Goal: Task Accomplishment & Management: Use online tool/utility

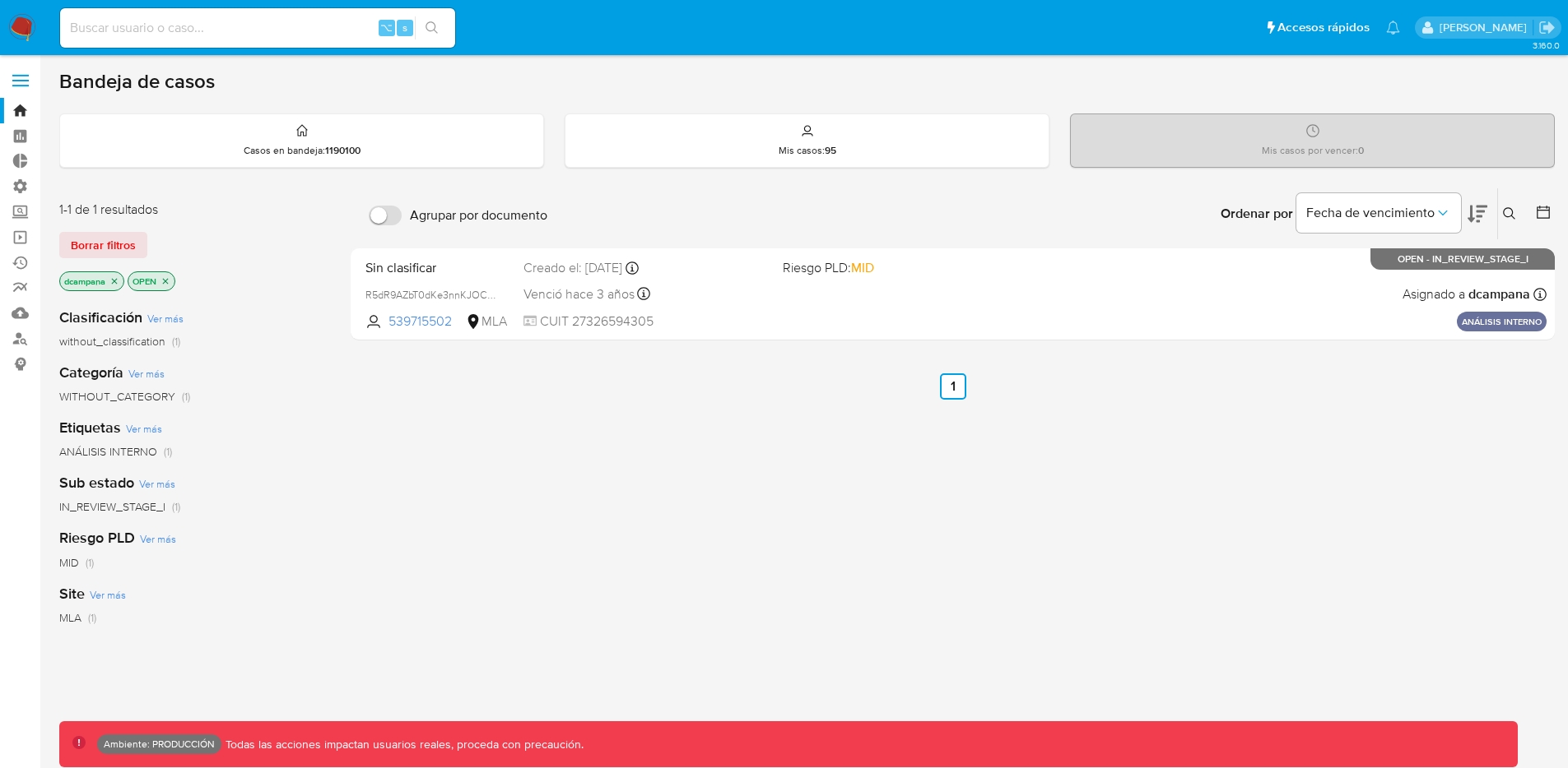
click at [9, 82] on label at bounding box center [21, 80] width 42 height 35
click at [0, 0] on input "checkbox" at bounding box center [0, 0] width 0 height 0
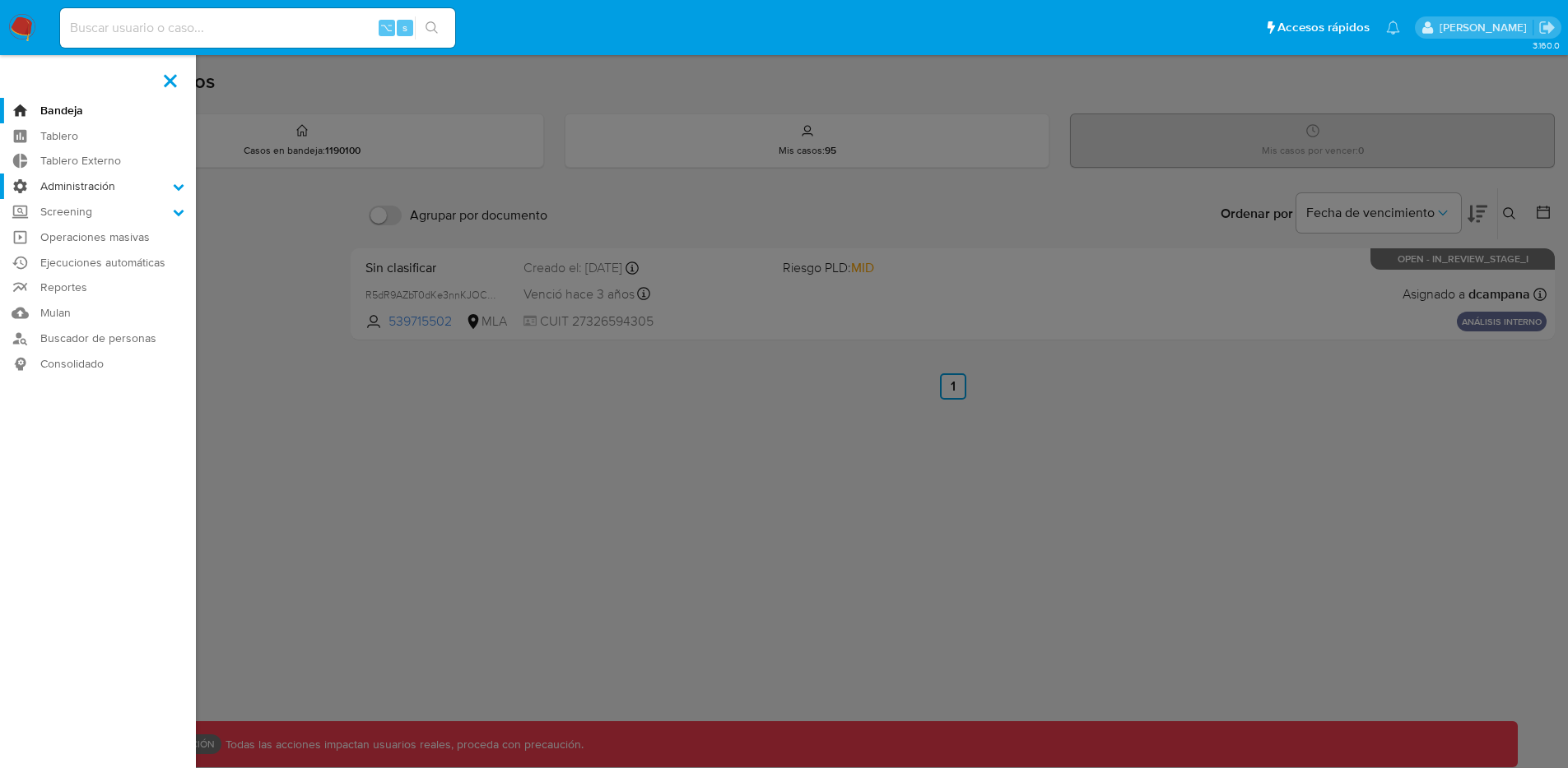
click at [95, 184] on label "Administración" at bounding box center [97, 186] width 195 height 25
click at [0, 0] on input "Administración" at bounding box center [0, 0] width 0 height 0
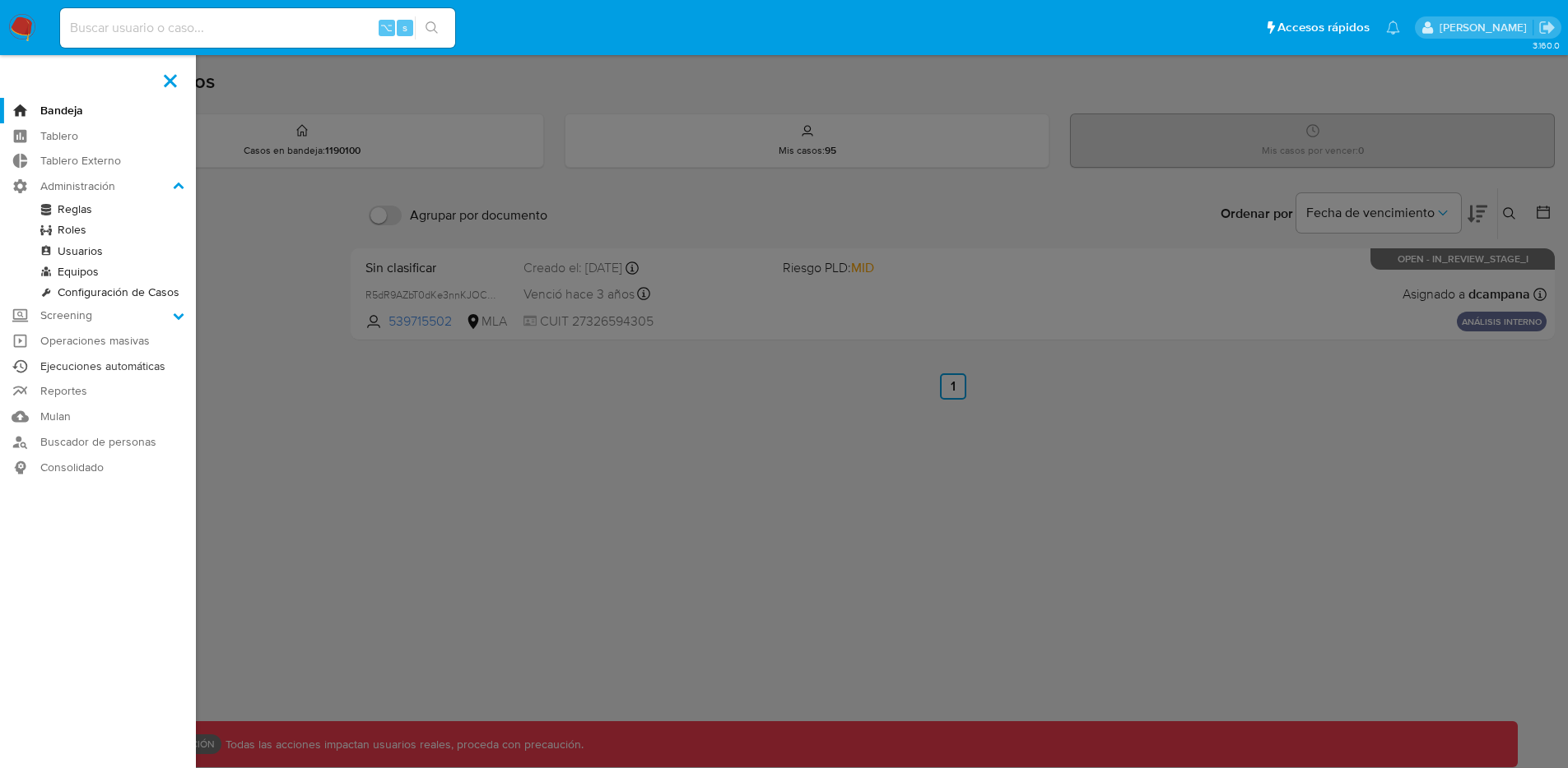
click at [151, 367] on link "Ejecuciones automáticas" at bounding box center [97, 366] width 195 height 25
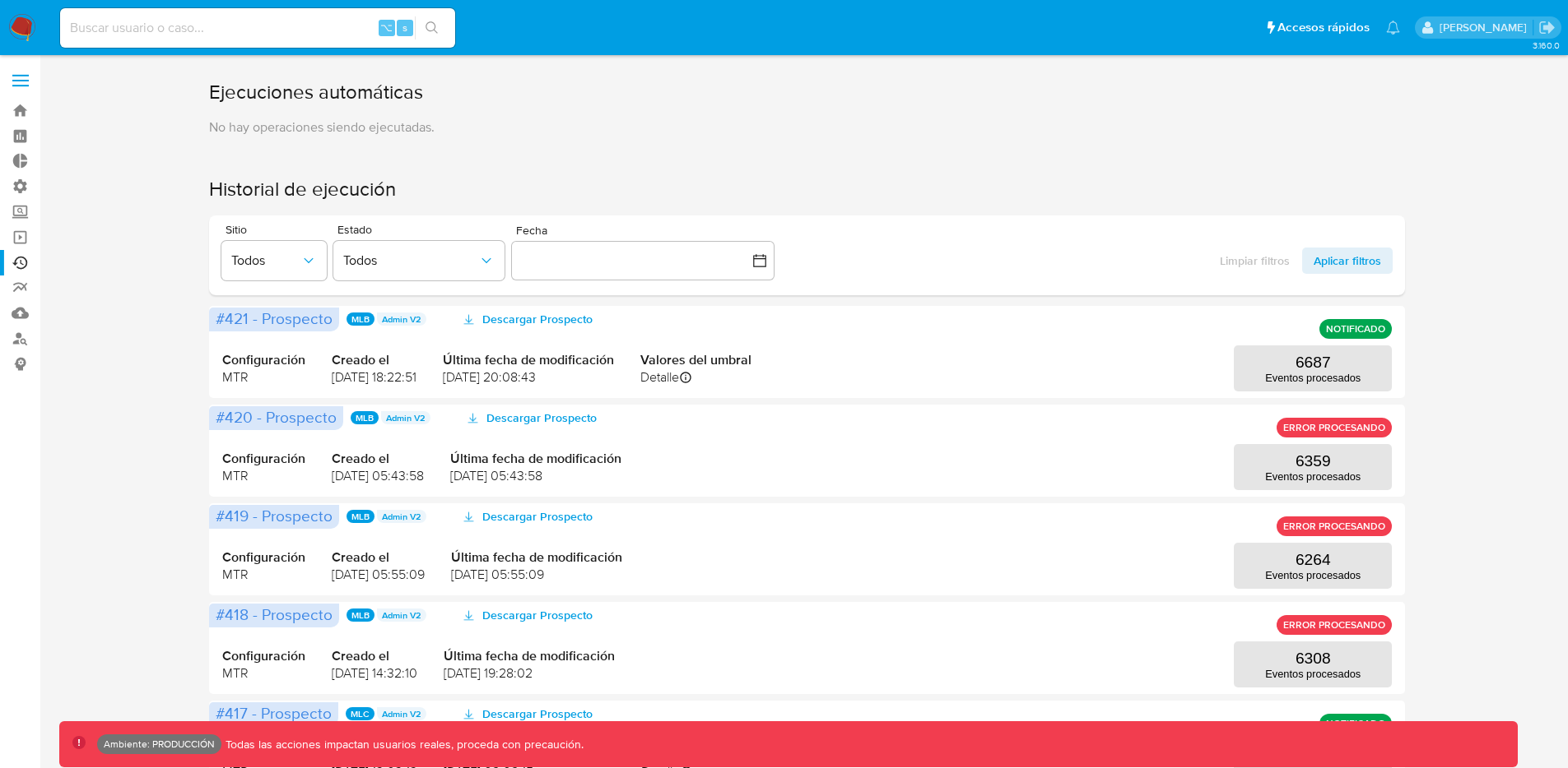
click at [23, 73] on label at bounding box center [21, 80] width 42 height 35
click at [0, 0] on input "checkbox" at bounding box center [0, 0] width 0 height 0
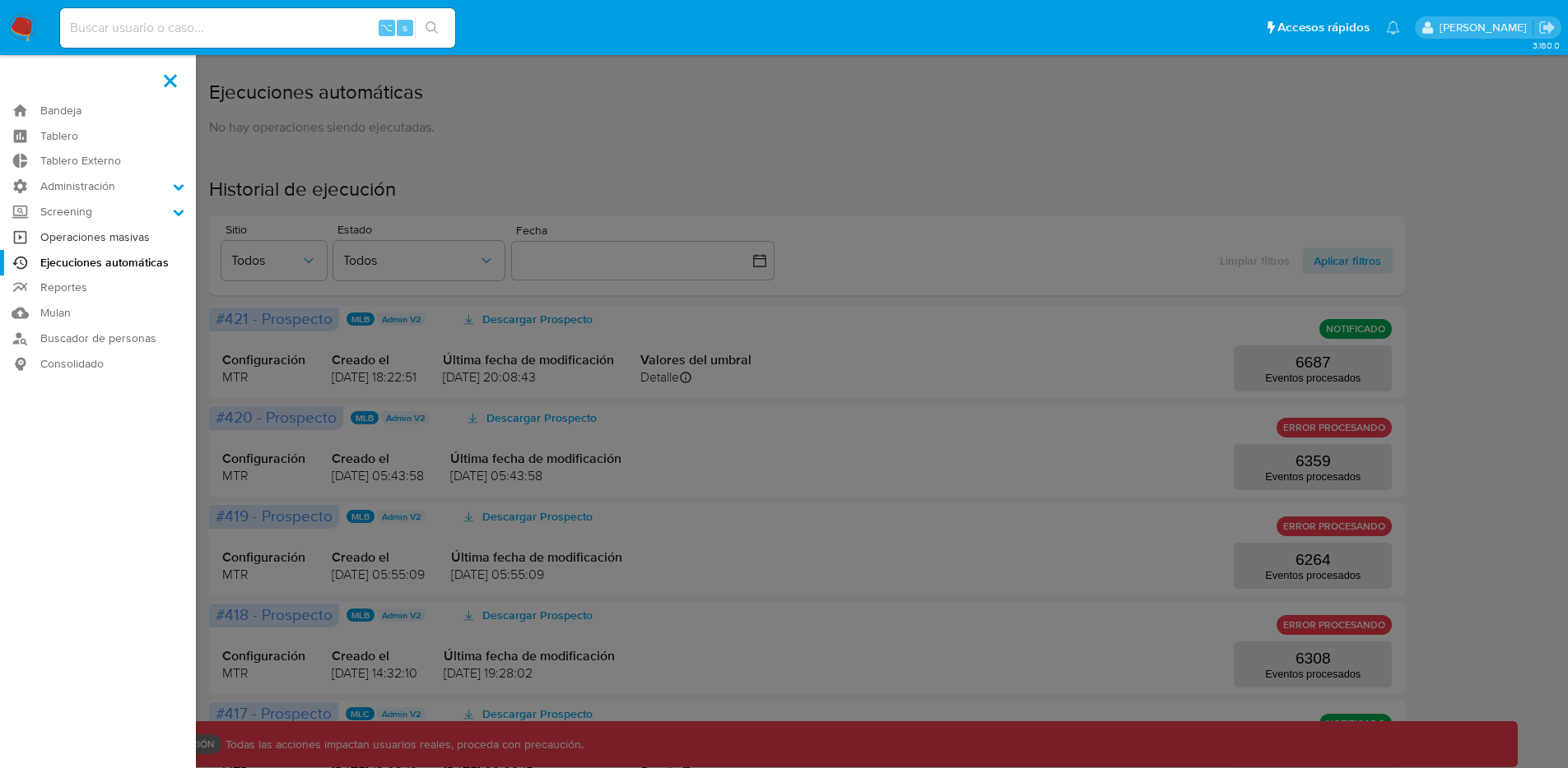
click at [81, 240] on link "Operaciones masivas" at bounding box center [97, 237] width 195 height 25
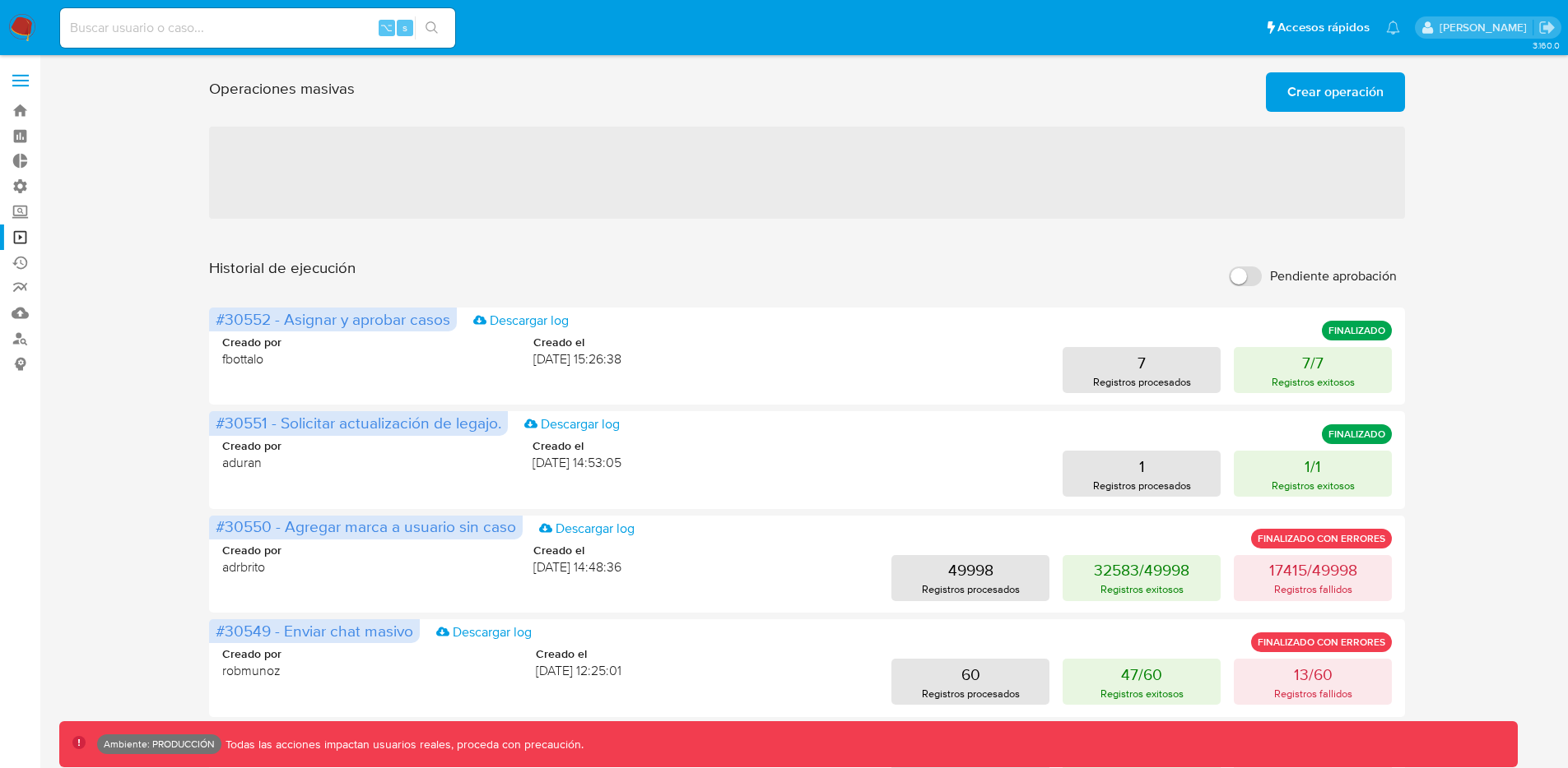
click at [1334, 84] on span "Crear operación" at bounding box center [1335, 92] width 96 height 36
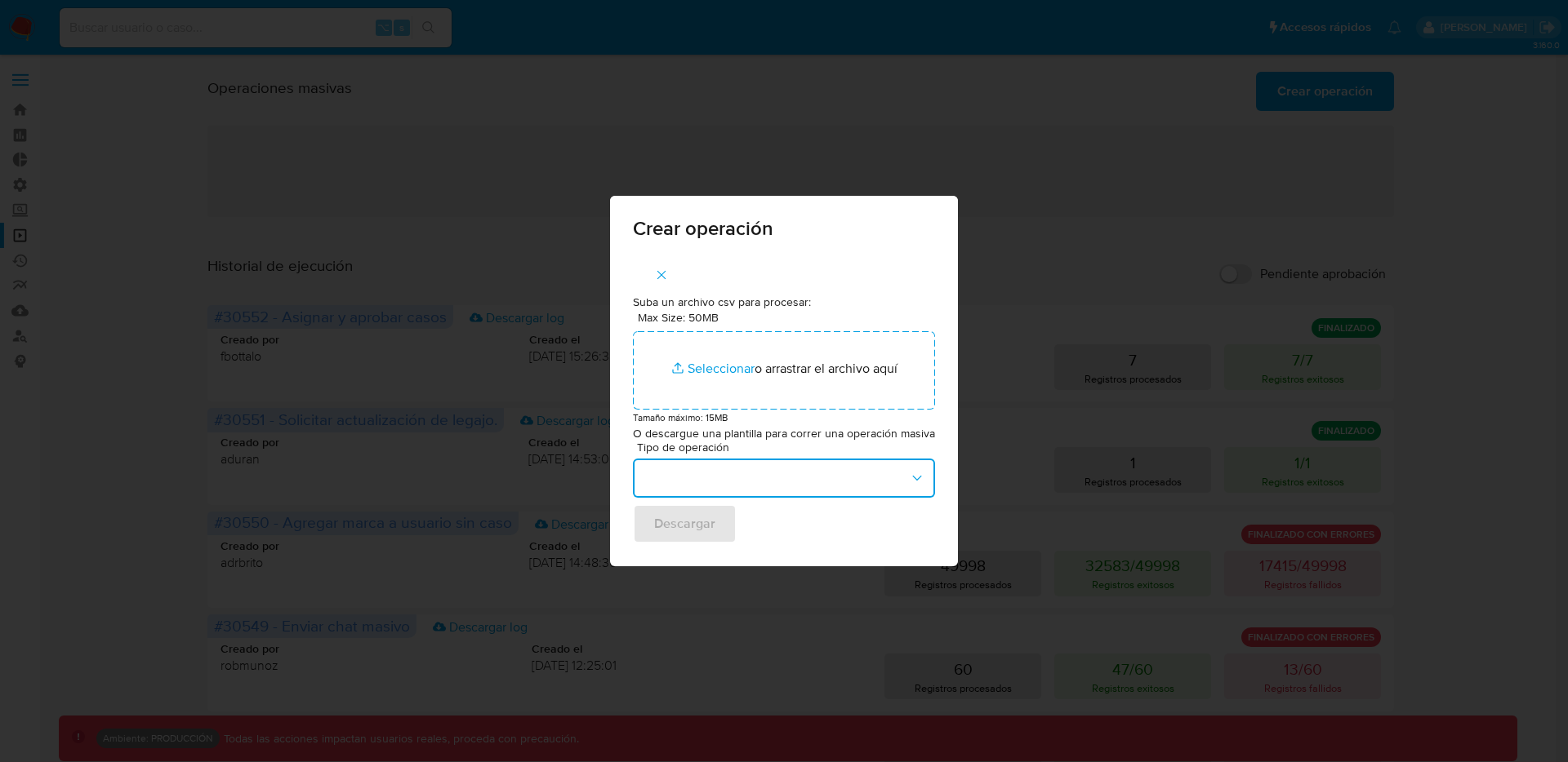
click at [755, 470] on button "button" at bounding box center [784, 478] width 303 height 39
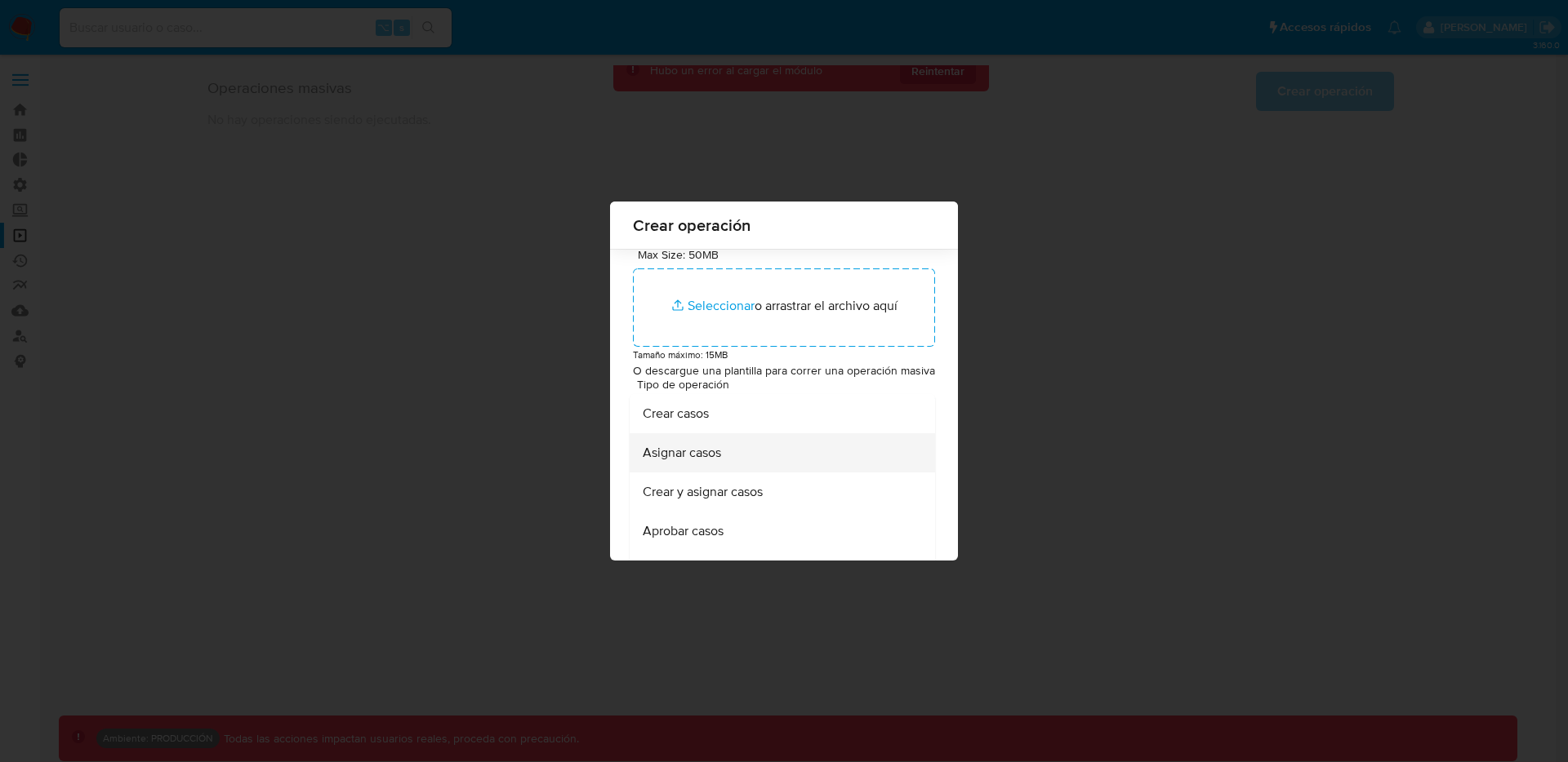
scroll to position [3, 0]
click at [729, 447] on div "Asignar casos" at bounding box center [777, 449] width 270 height 39
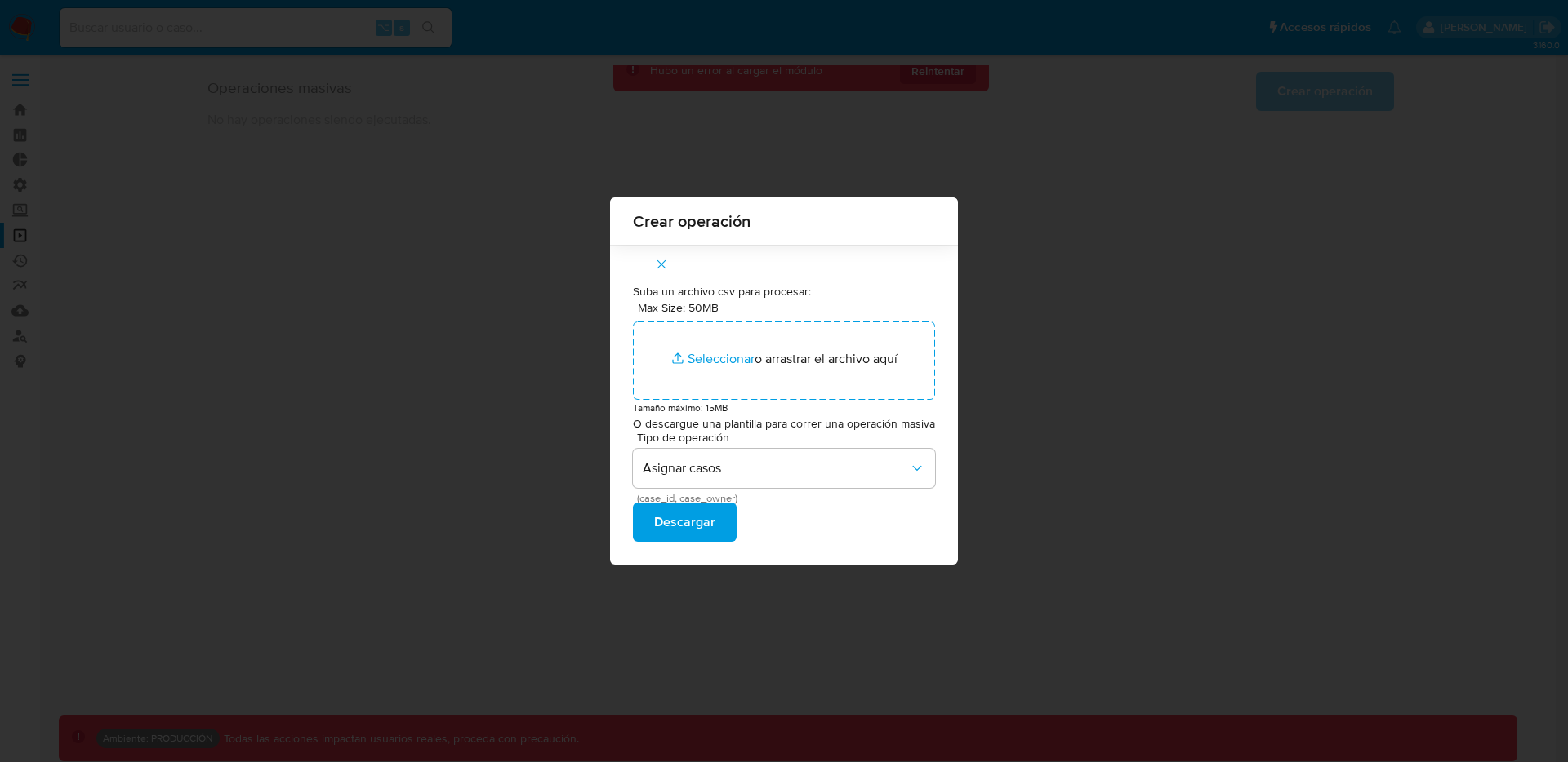
click at [656, 496] on span "(case_id, case_owner)" at bounding box center [788, 498] width 303 height 8
click at [701, 497] on span "(case_id, case_owner)" at bounding box center [788, 498] width 303 height 8
click at [742, 471] on span "Asignar casos" at bounding box center [776, 468] width 266 height 16
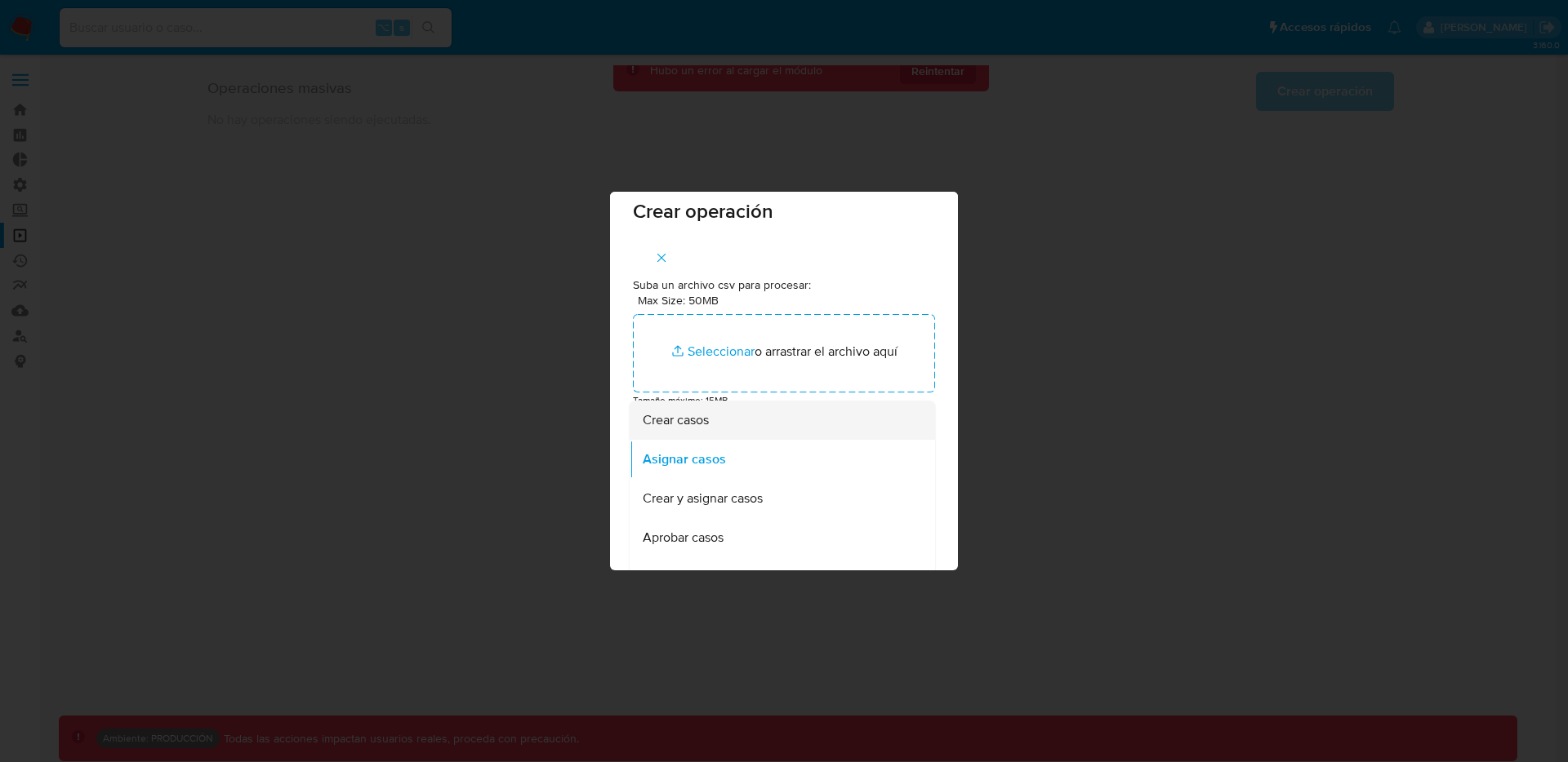
click at [738, 418] on div "Crear casos" at bounding box center [777, 420] width 270 height 39
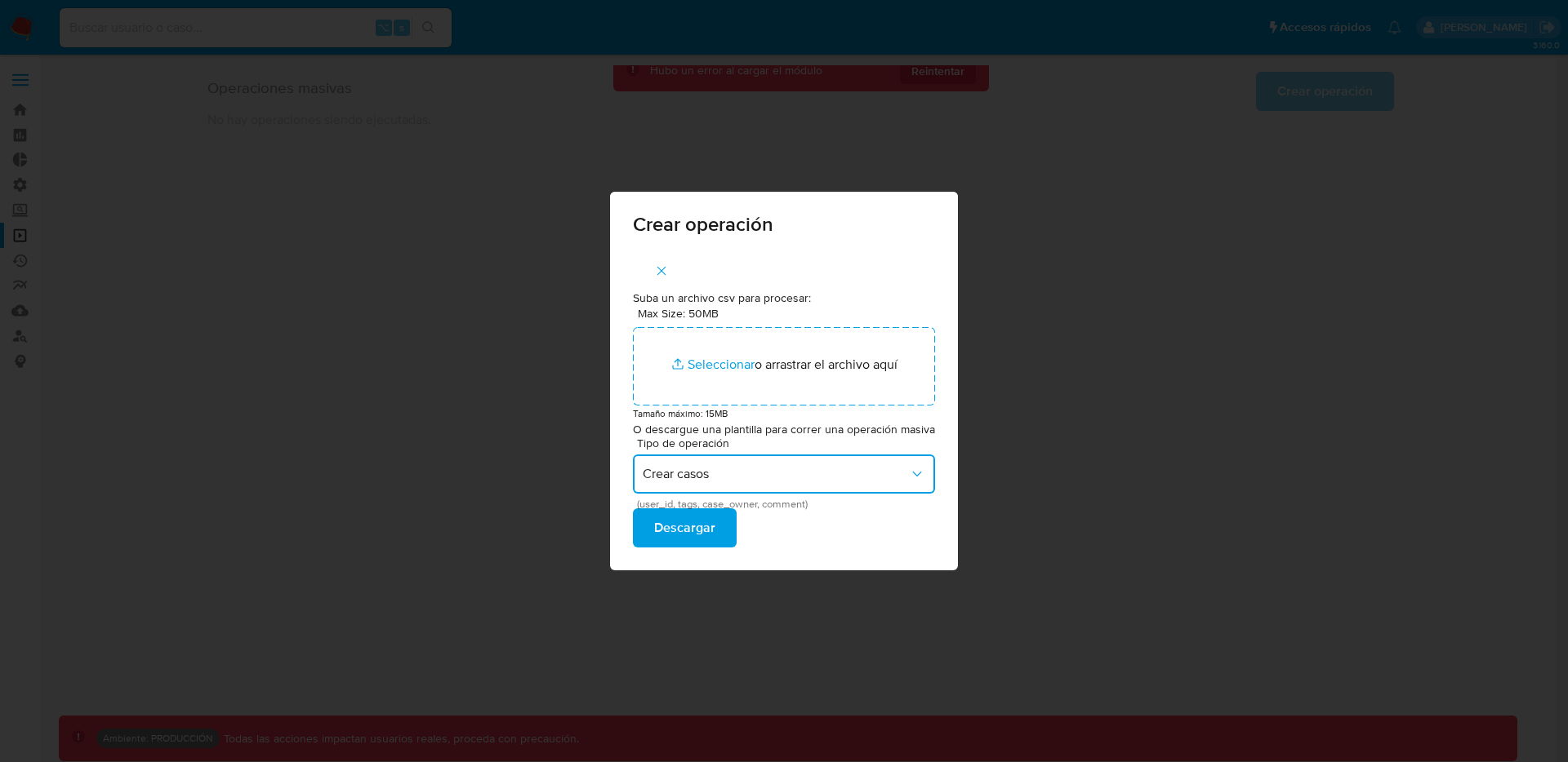
click at [765, 469] on span "Crear casos" at bounding box center [776, 474] width 266 height 16
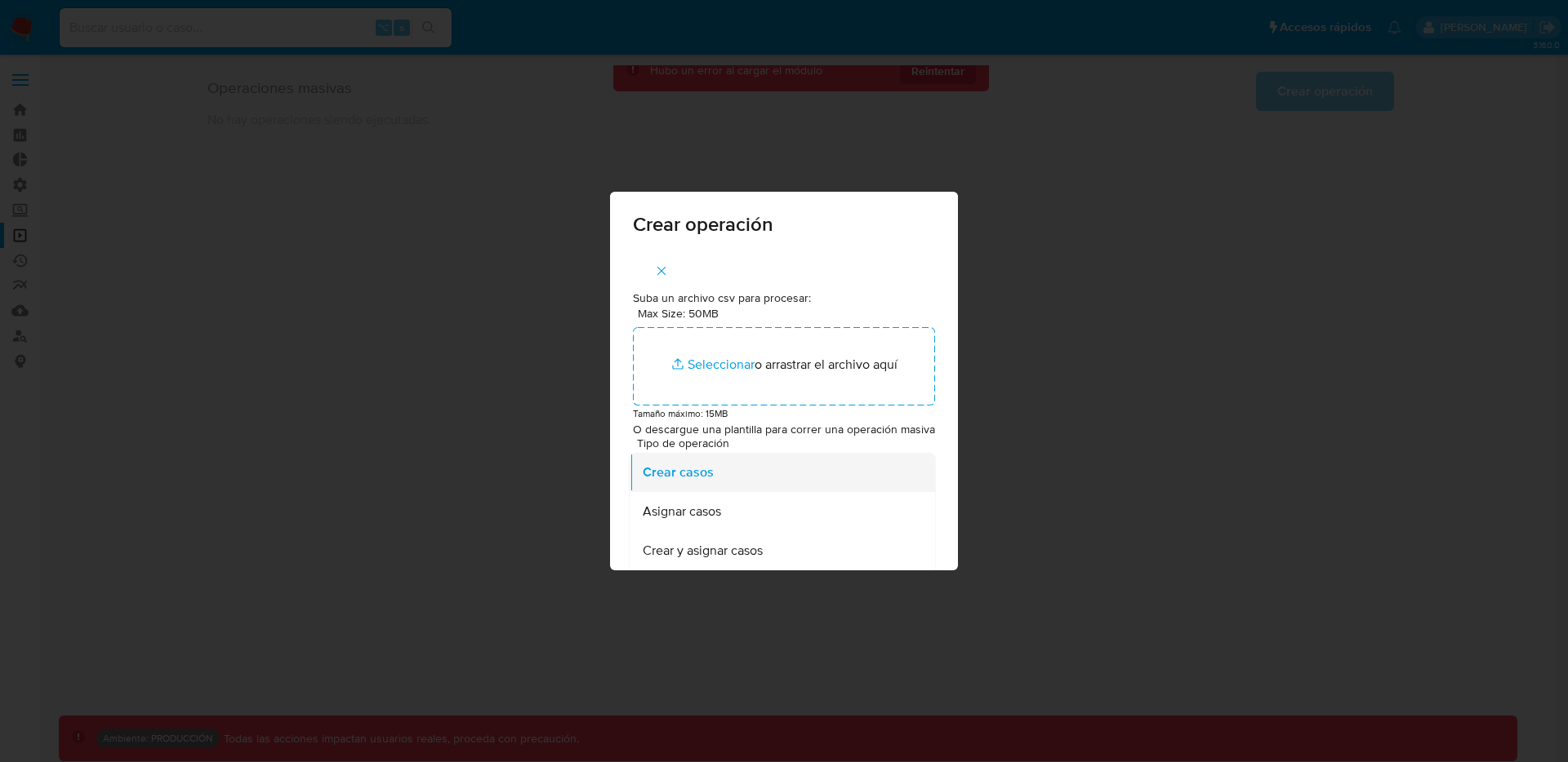
click at [756, 474] on div "Crear casos" at bounding box center [777, 473] width 270 height 39
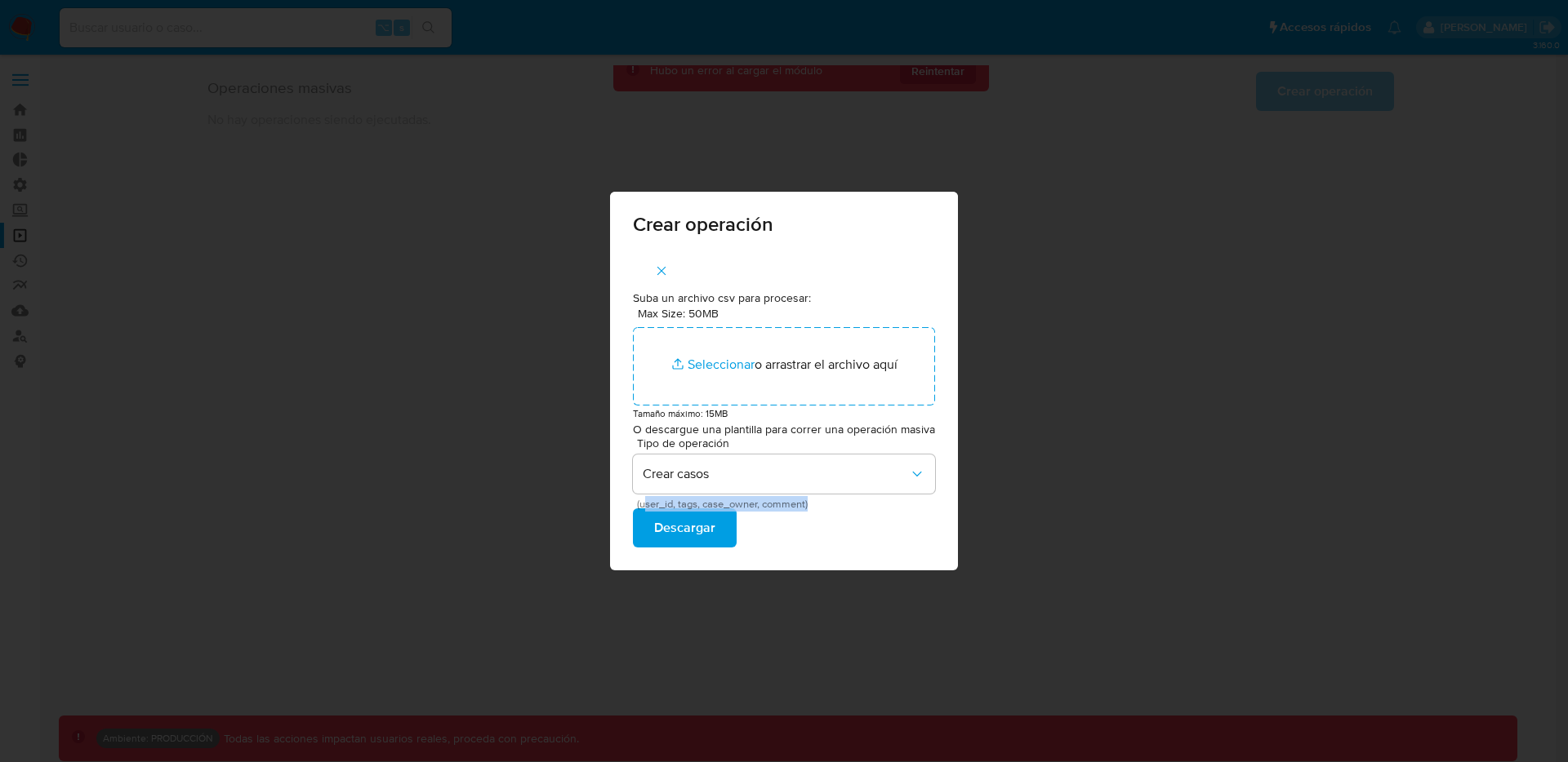
drag, startPoint x: 648, startPoint y: 501, endPoint x: 825, endPoint y: 507, distance: 177.1
click at [825, 507] on span "(user_id, tags, case_owner, comment)" at bounding box center [788, 504] width 303 height 8
click at [771, 487] on button "Crear casos" at bounding box center [784, 475] width 303 height 39
click at [717, 521] on div "Asignar casos" at bounding box center [777, 512] width 270 height 39
click at [705, 488] on button "Asignar casos" at bounding box center [784, 475] width 303 height 39
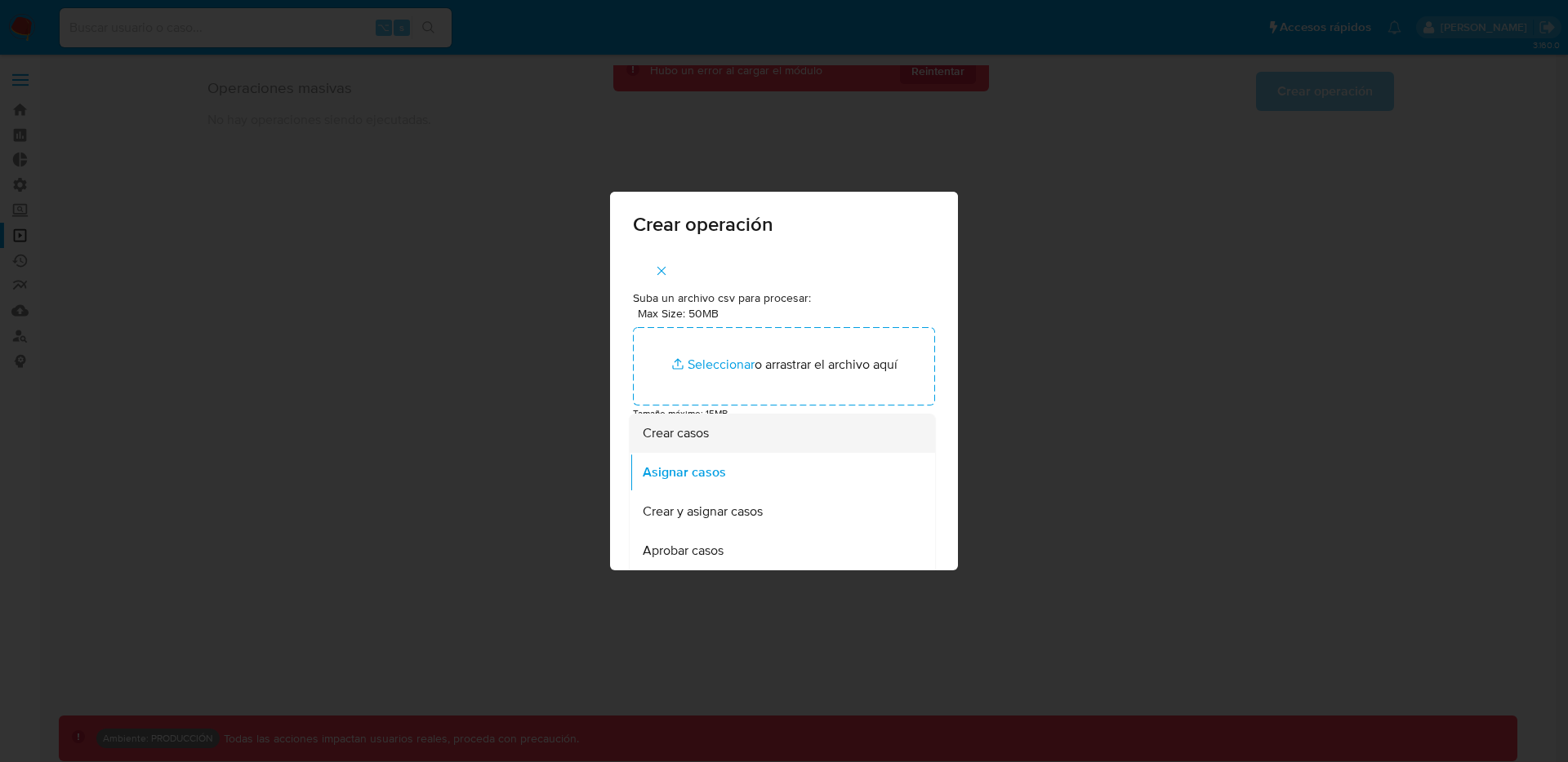
click at [712, 431] on div "Crear casos" at bounding box center [777, 433] width 270 height 39
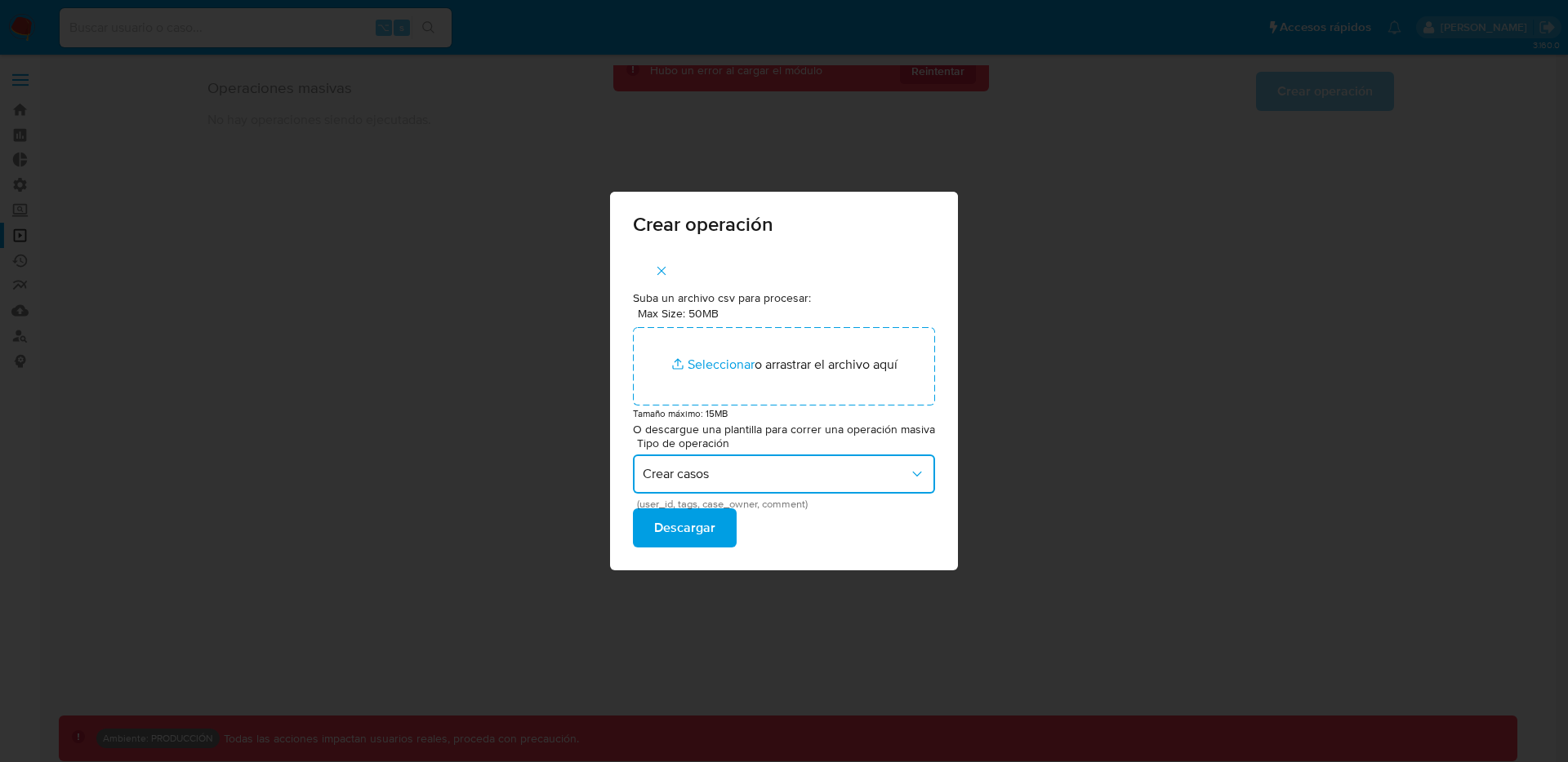
click at [755, 476] on span "Crear casos" at bounding box center [776, 474] width 266 height 16
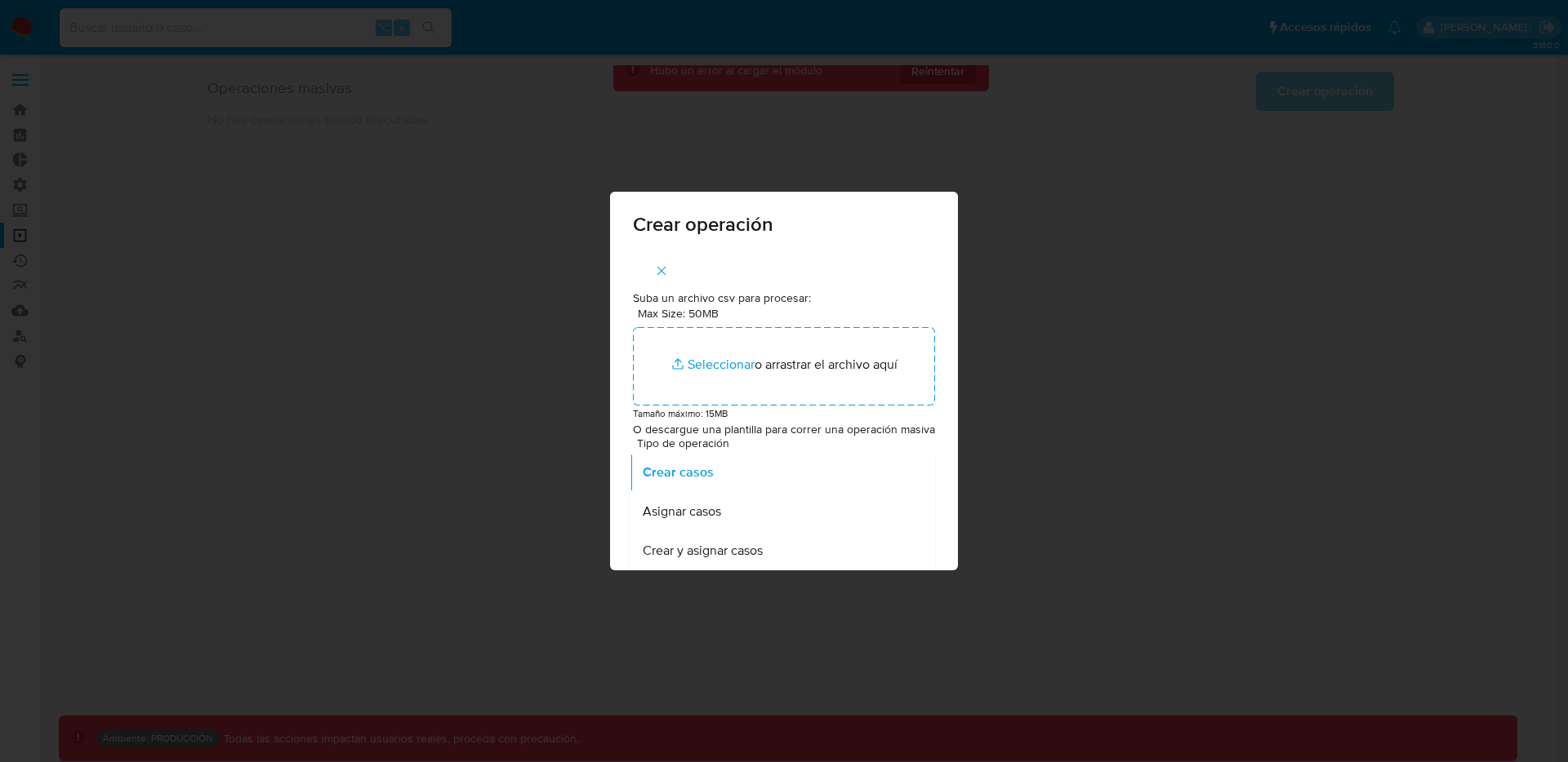
click at [815, 286] on div "Suba un archivo csv para procesar: Max Size: 50MB Seleccionar archivos Seleccio…" at bounding box center [783, 412] width 348 height 320
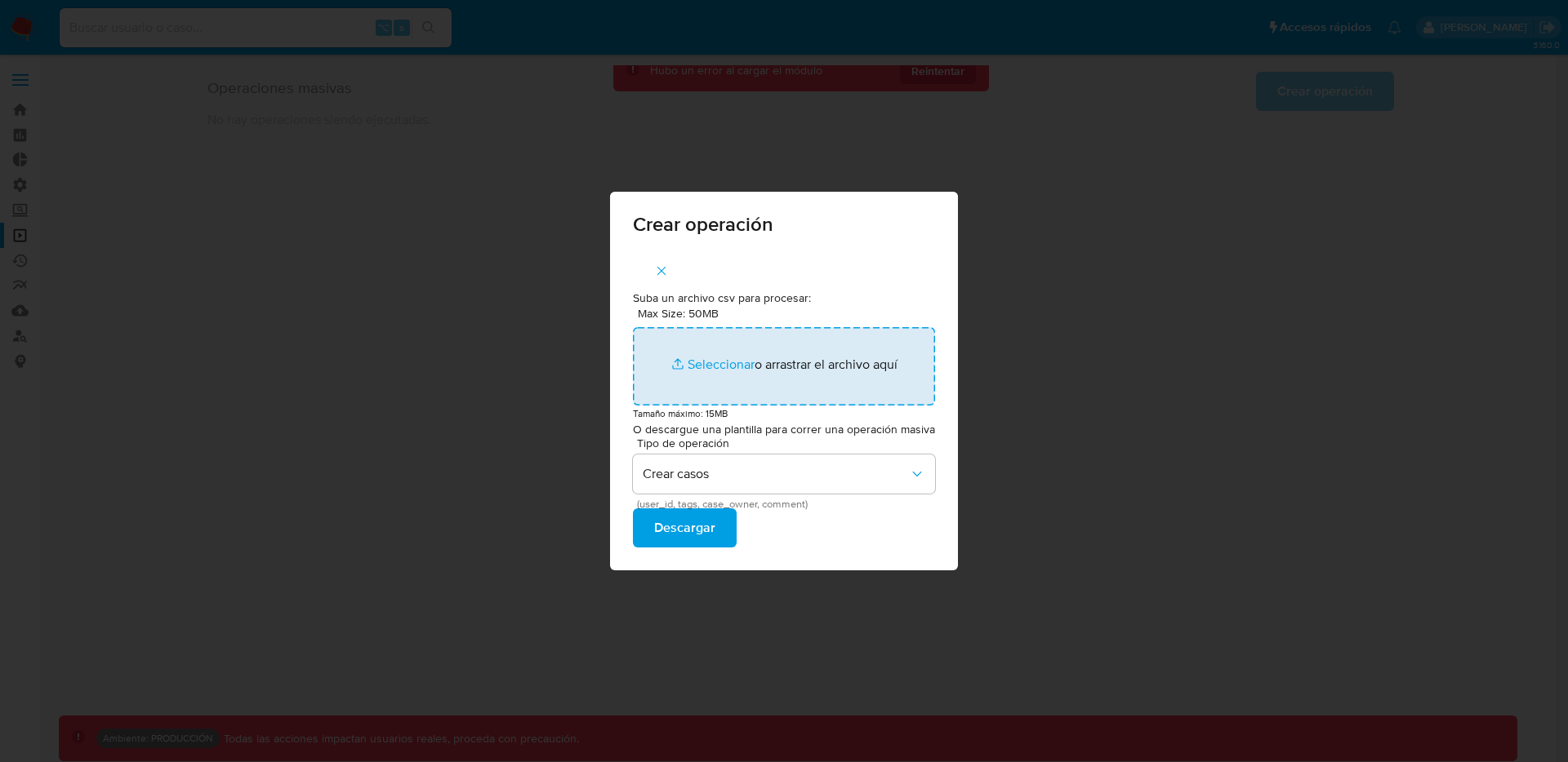
click at [731, 355] on input "Max Size: 50MB Seleccionar archivos" at bounding box center [784, 367] width 303 height 79
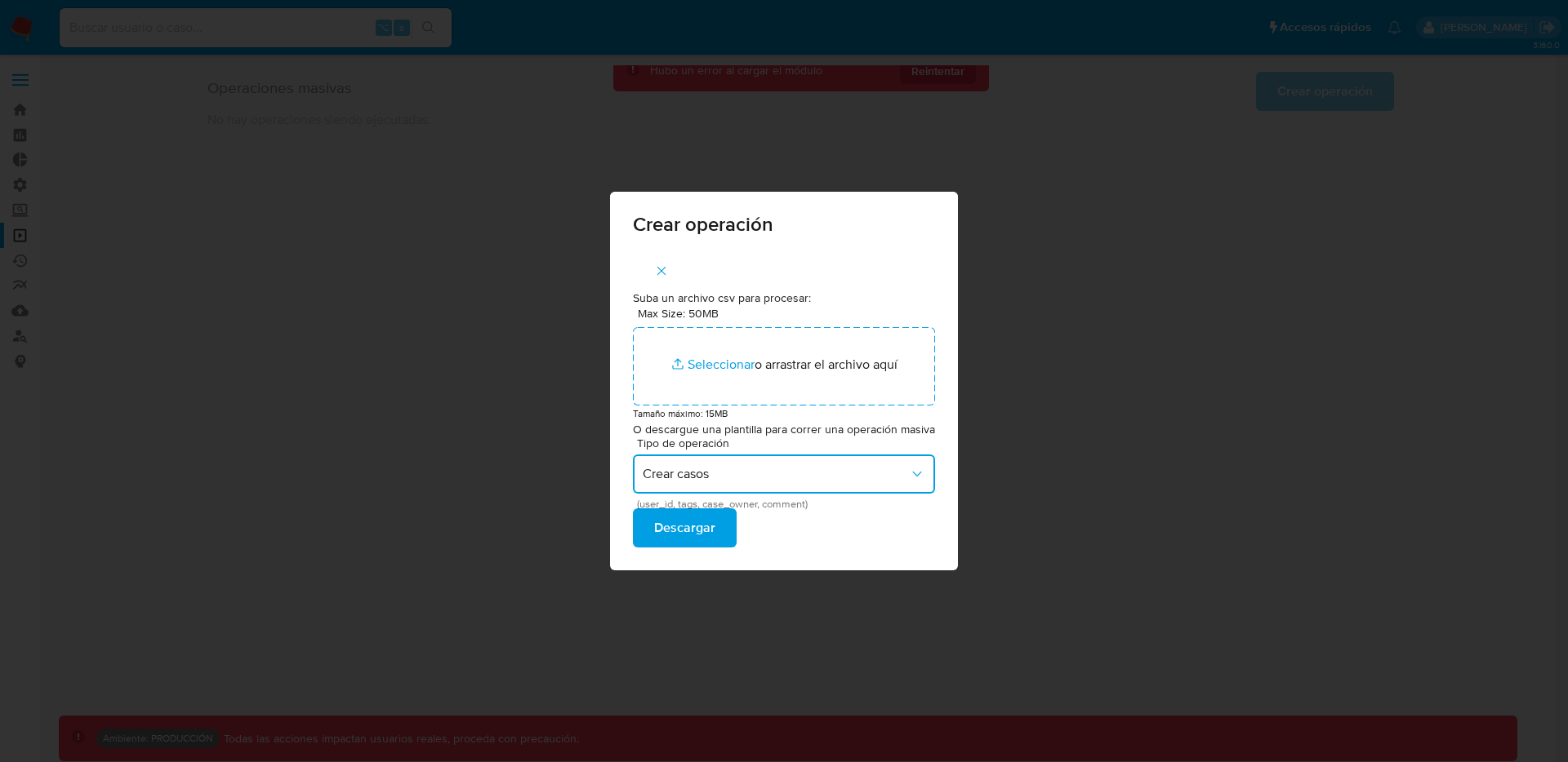
click at [717, 466] on span "Crear casos" at bounding box center [776, 474] width 266 height 16
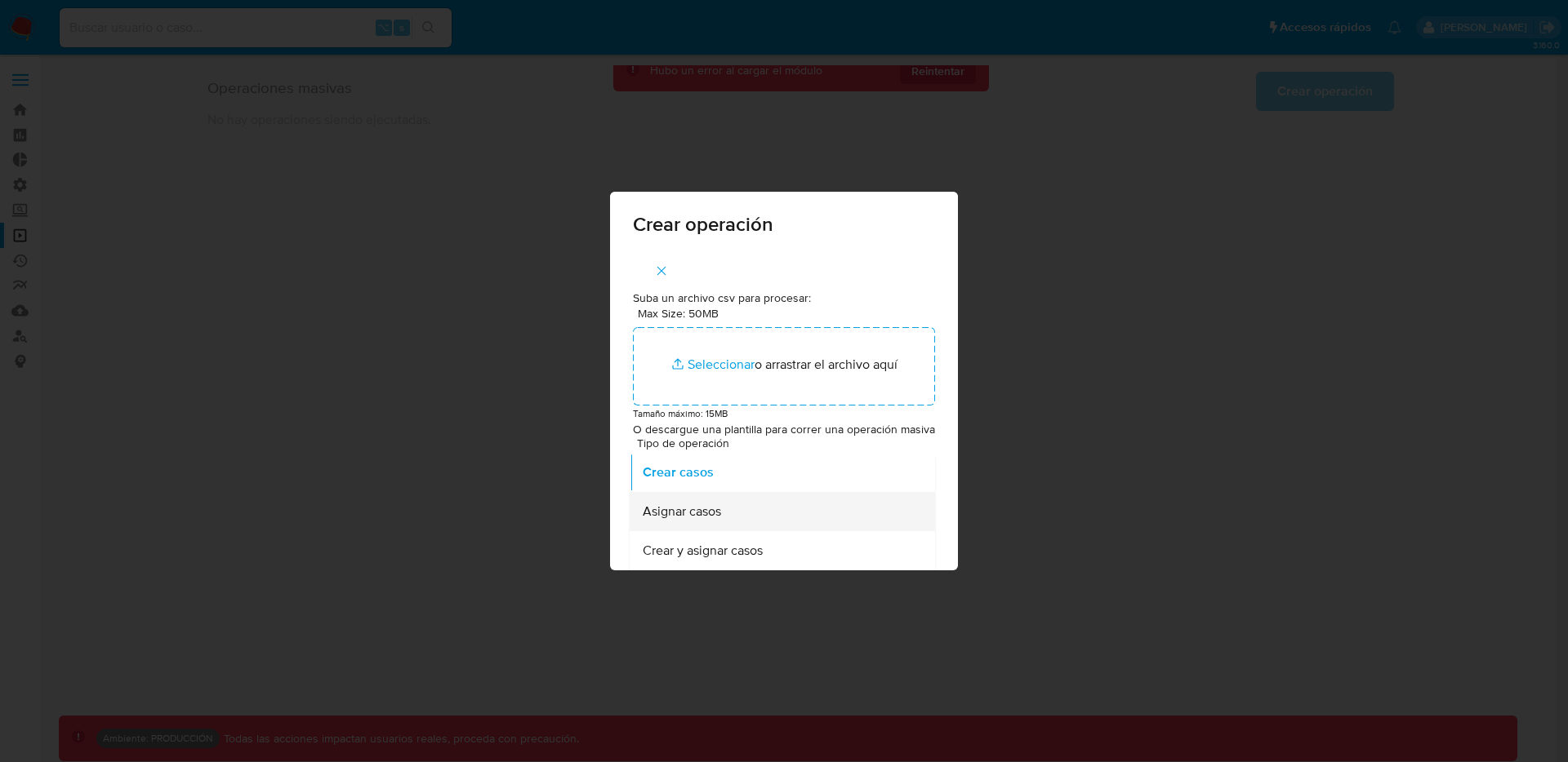
click at [716, 505] on span "Asignar casos" at bounding box center [682, 511] width 79 height 16
click at [702, 523] on span "Descargar" at bounding box center [684, 528] width 61 height 36
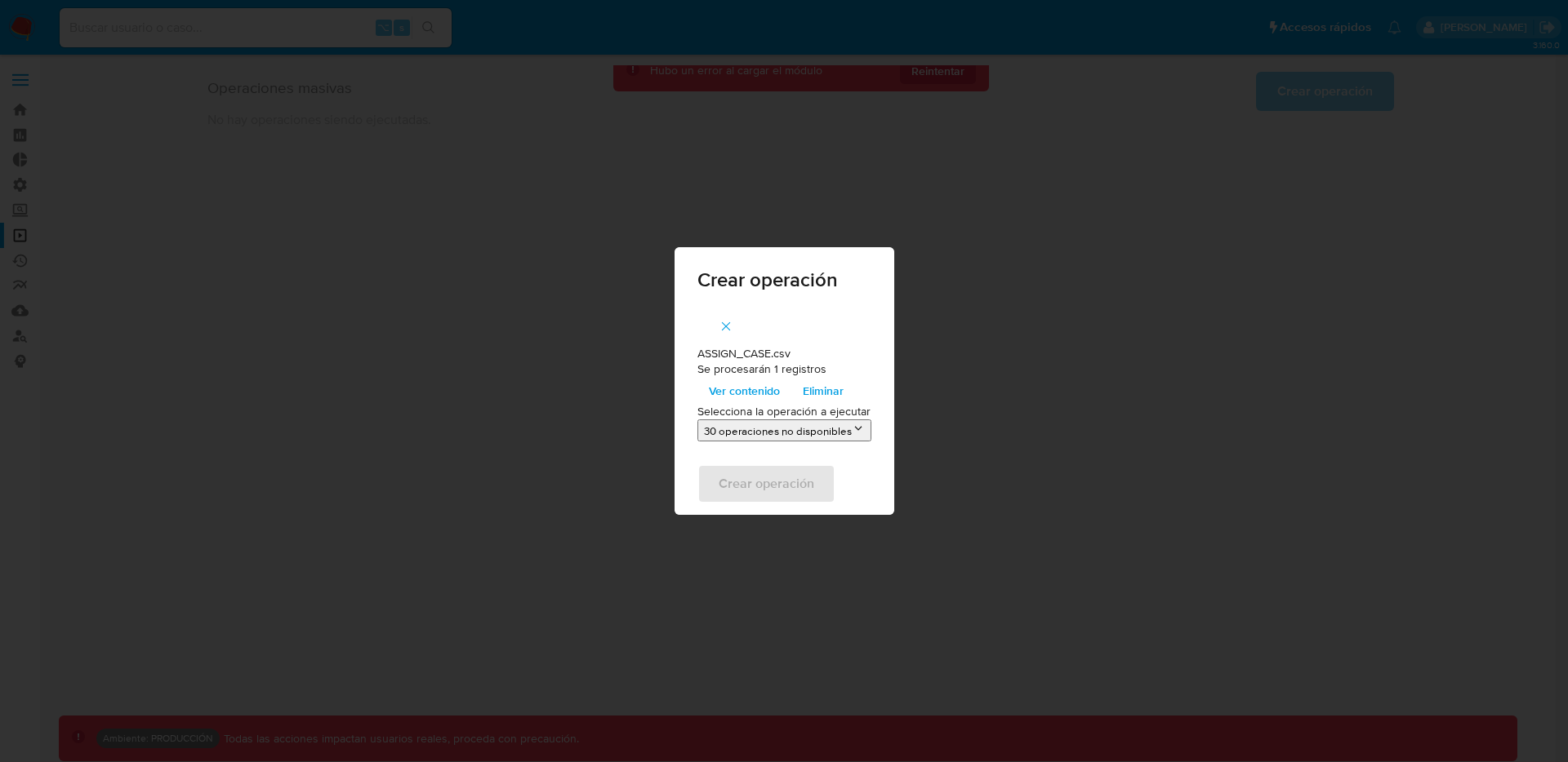
click at [748, 391] on span "Ver contenido" at bounding box center [745, 390] width 71 height 22
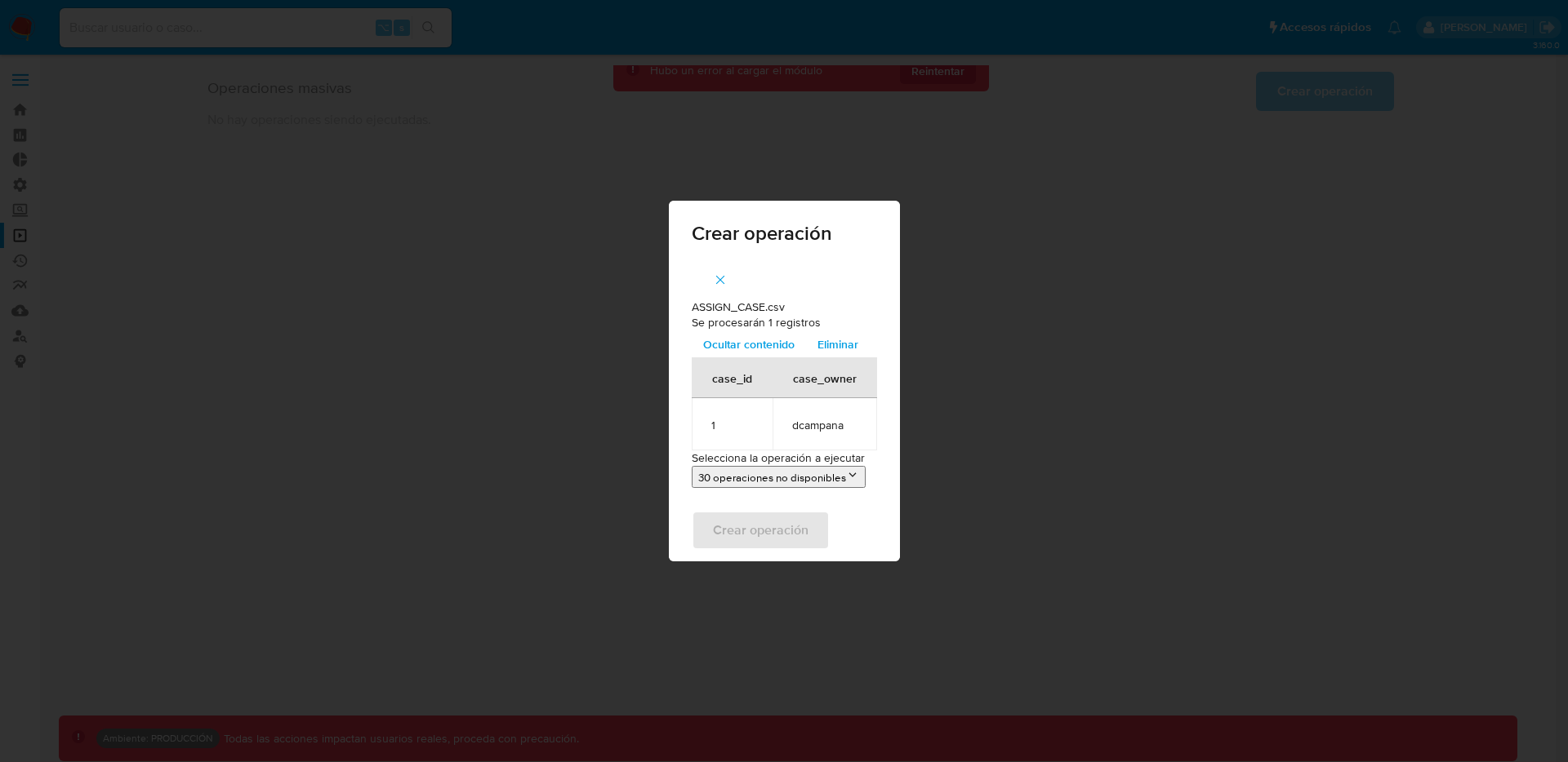
click at [724, 279] on icon "button" at bounding box center [720, 280] width 15 height 15
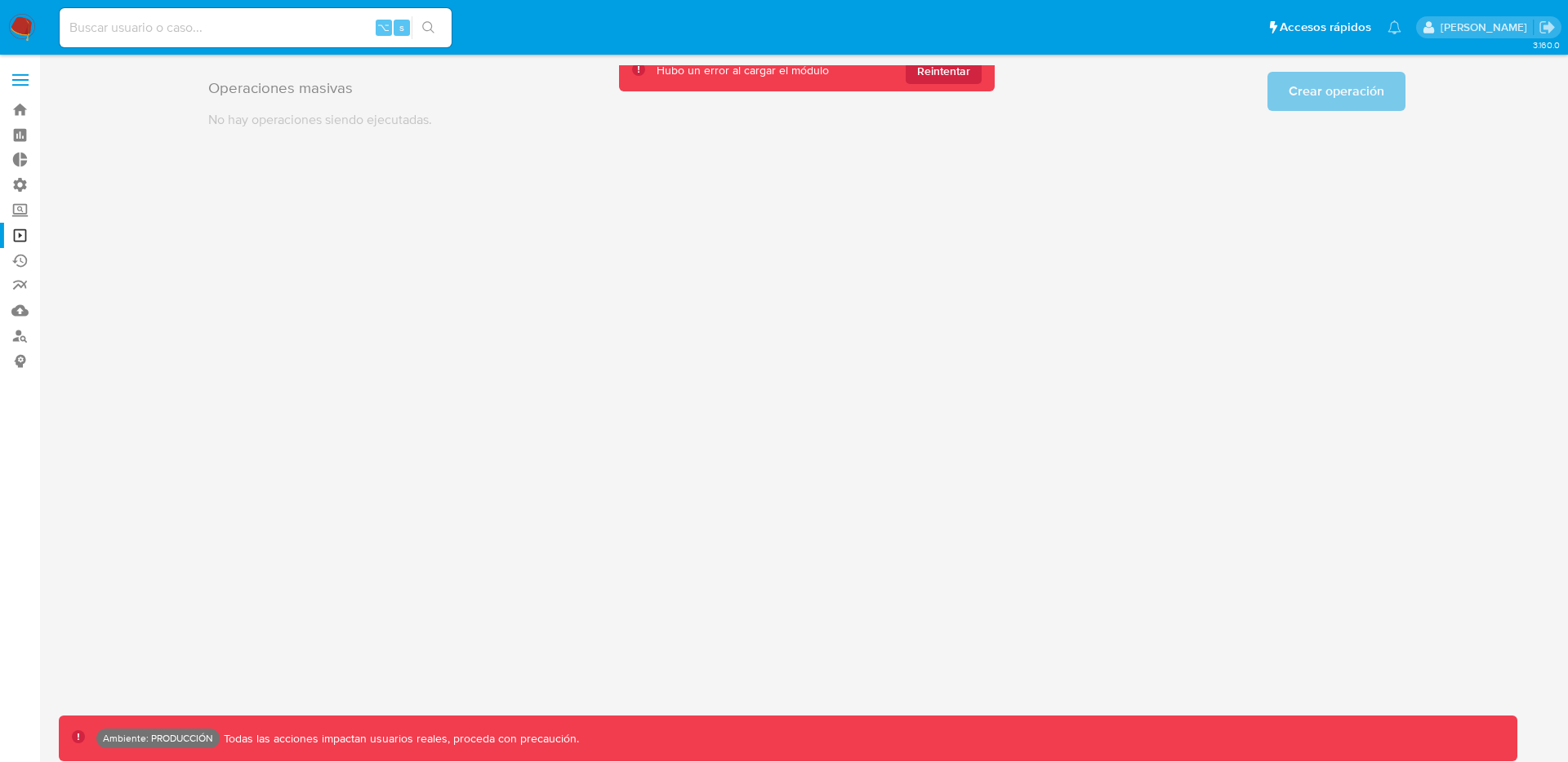
click at [1289, 92] on div "Operaciones masivas Crear operación Sólo puede haber hasta un máximo de 5 opera…" at bounding box center [806, 97] width 1496 height 64
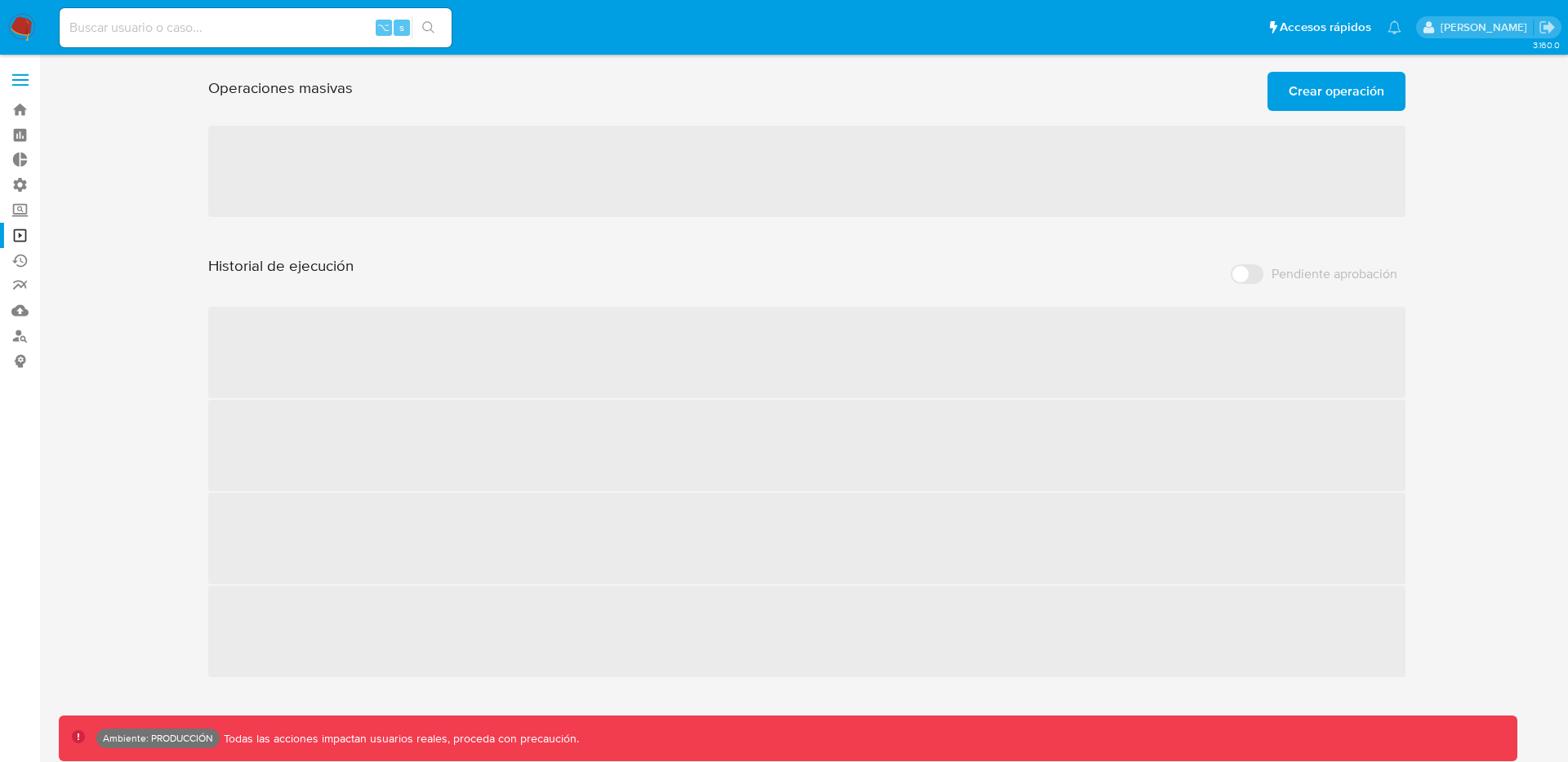
click at [1341, 84] on span "Crear operación" at bounding box center [1337, 91] width 96 height 36
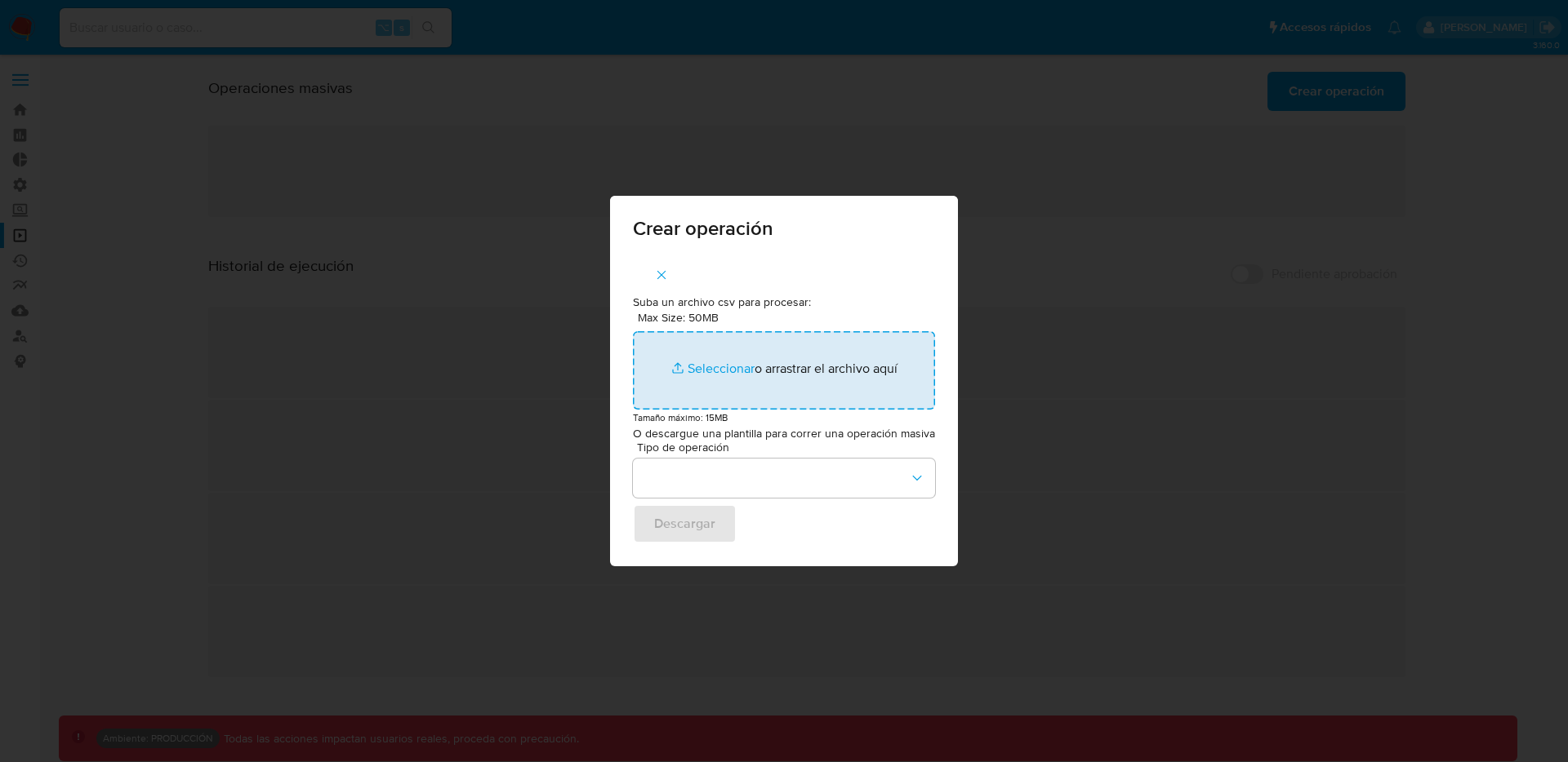
click at [703, 371] on input "Max Size: 50MB Seleccionar archivos" at bounding box center [784, 371] width 303 height 79
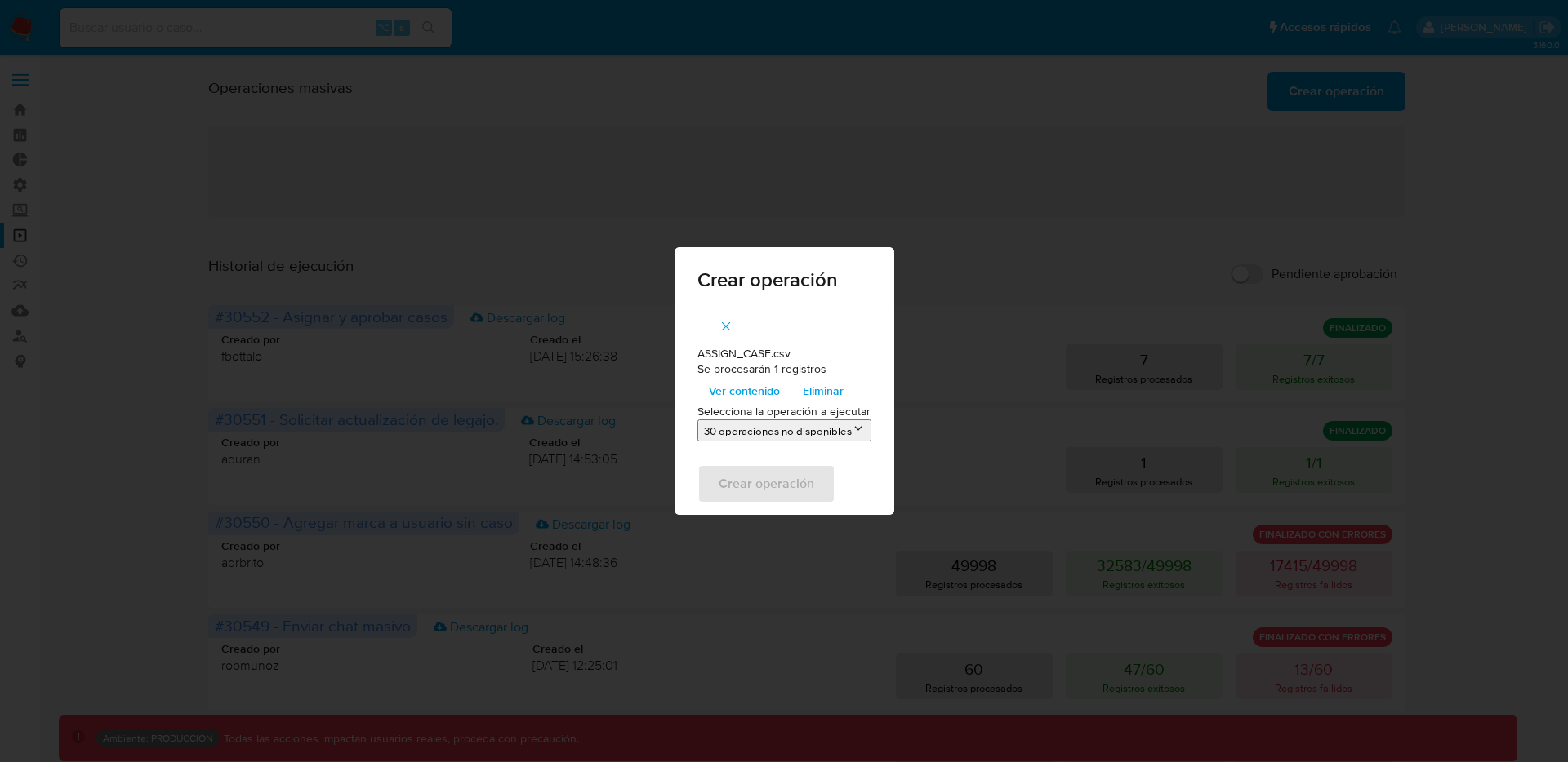
click at [731, 387] on span "Ver contenido" at bounding box center [745, 390] width 71 height 22
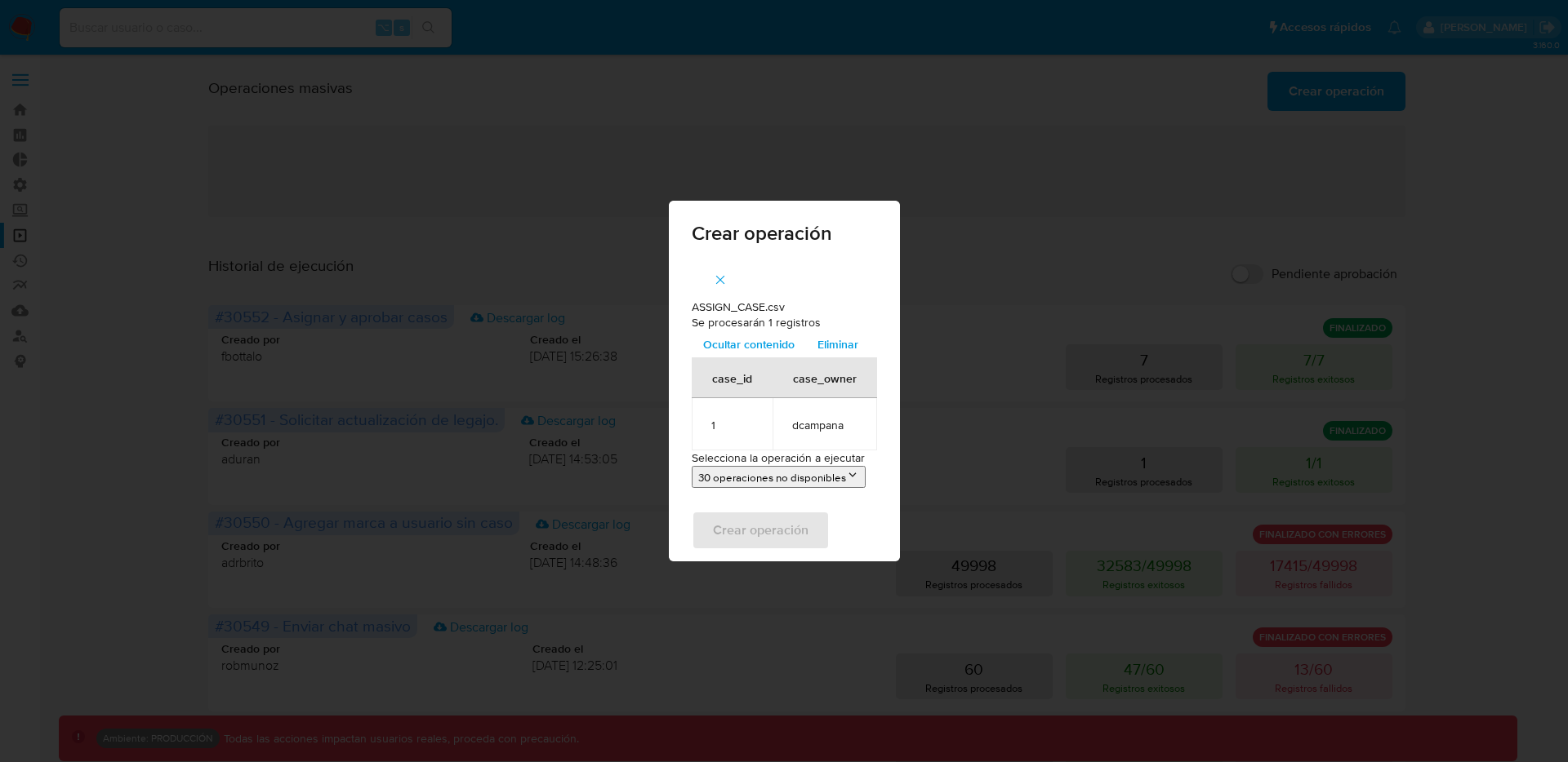
click at [806, 486] on button "30 operaciones no disponibles" at bounding box center [778, 477] width 174 height 22
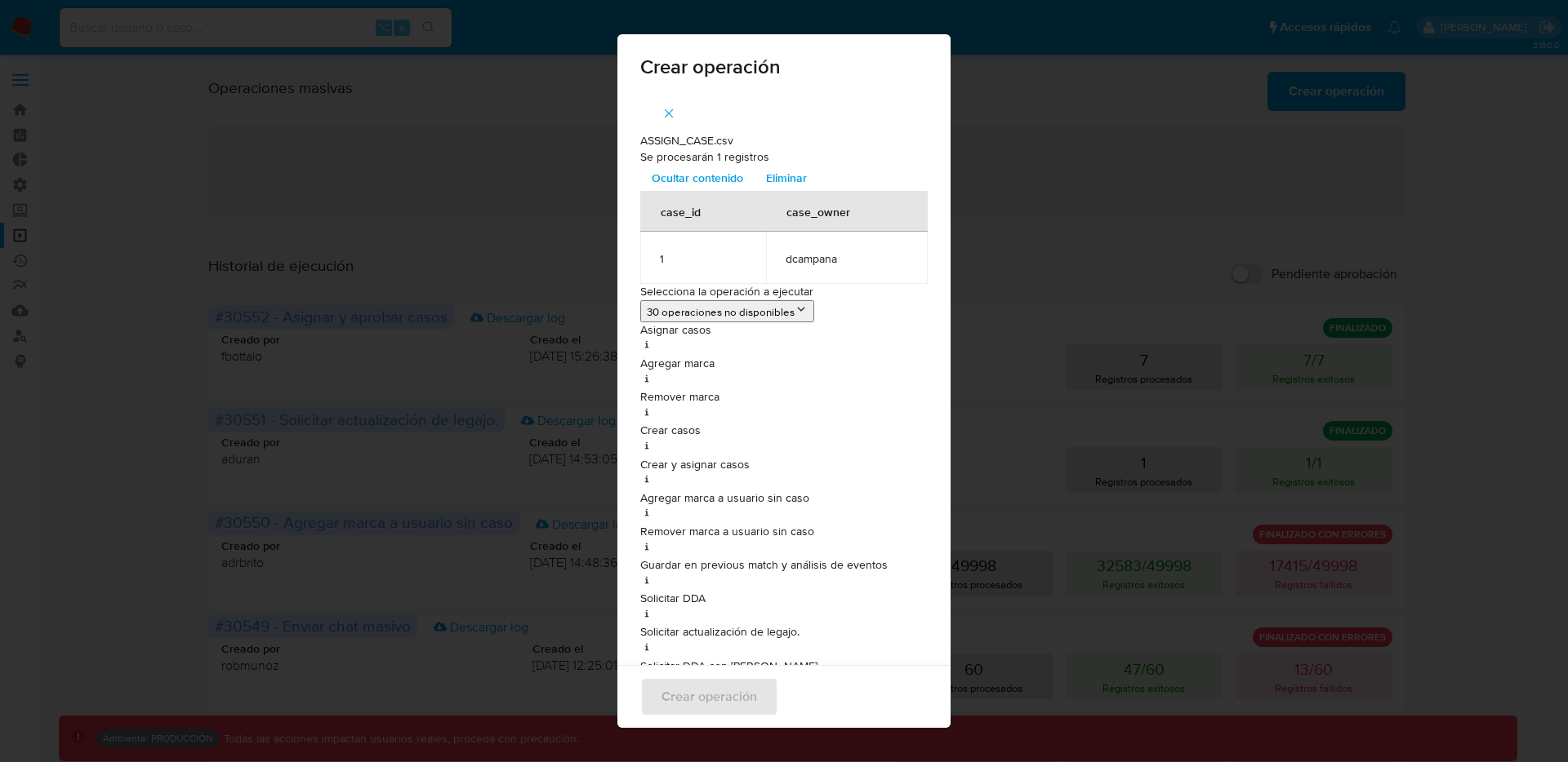
click at [793, 309] on button "30 operaciones no disponibles" at bounding box center [727, 312] width 174 height 22
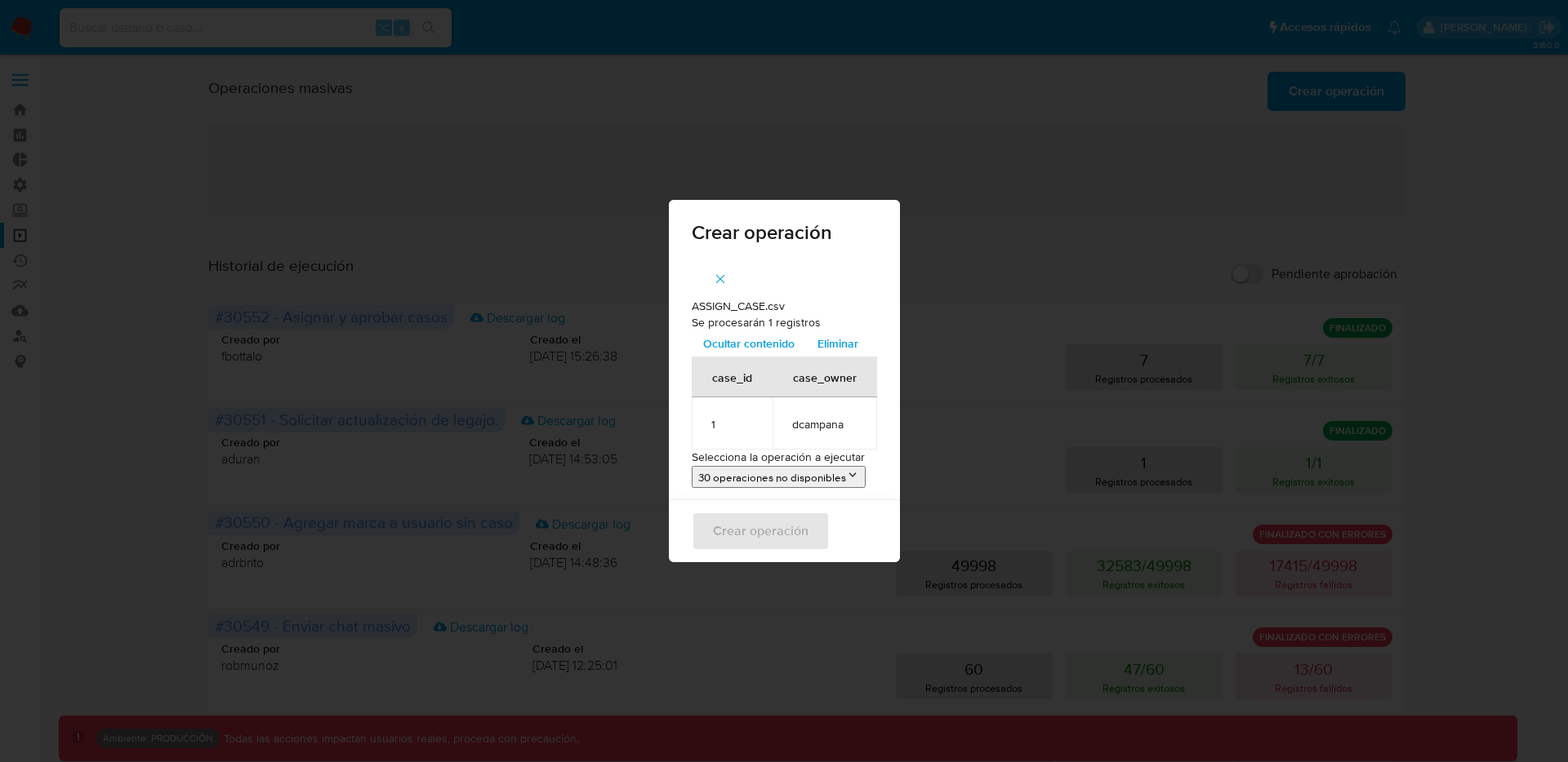
click at [792, 476] on button "30 operaciones no disponibles" at bounding box center [778, 477] width 174 height 22
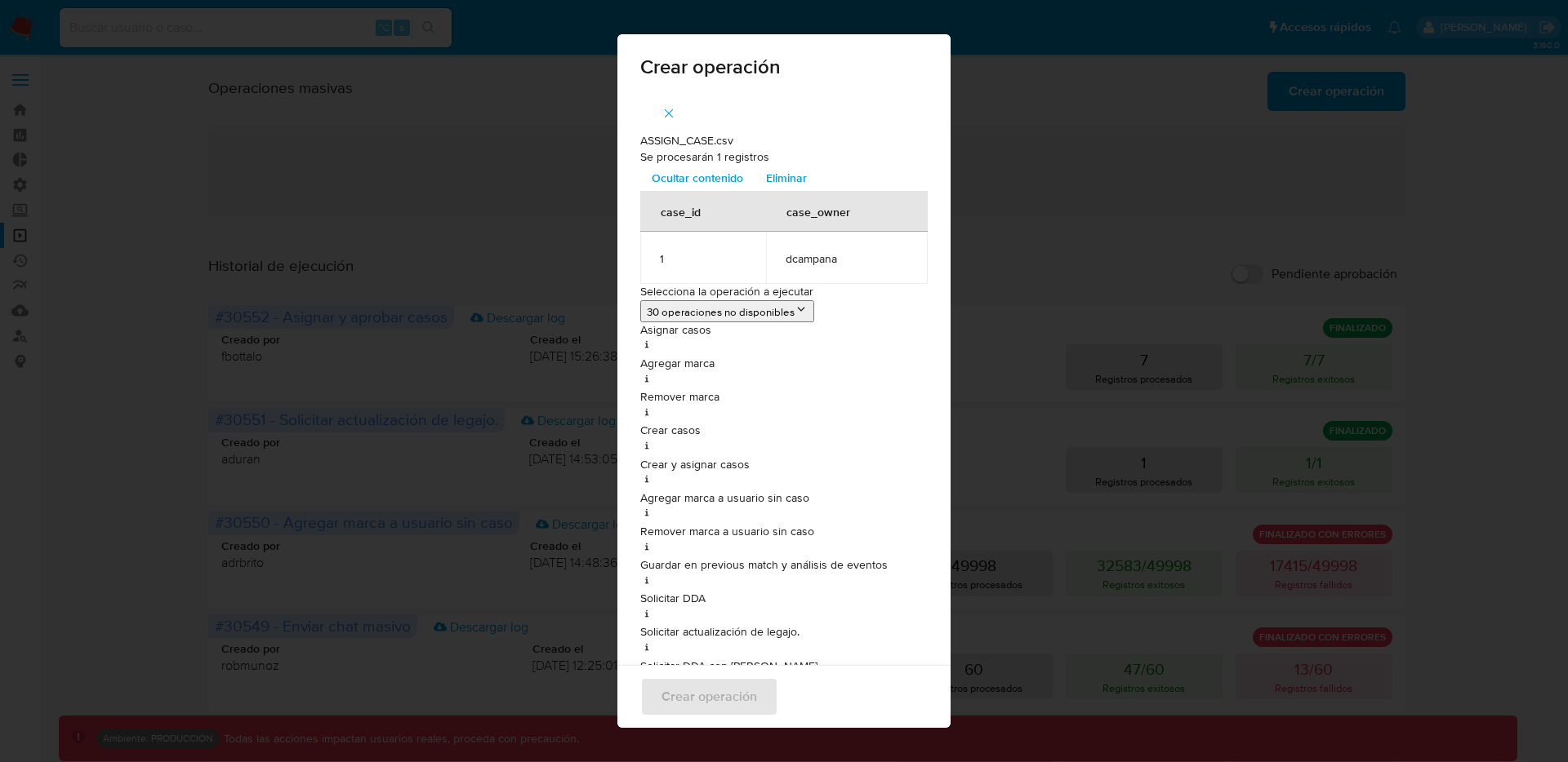
click at [807, 309] on icon at bounding box center [801, 309] width 13 height 13
